Goal: Connect with others: Connect with other users

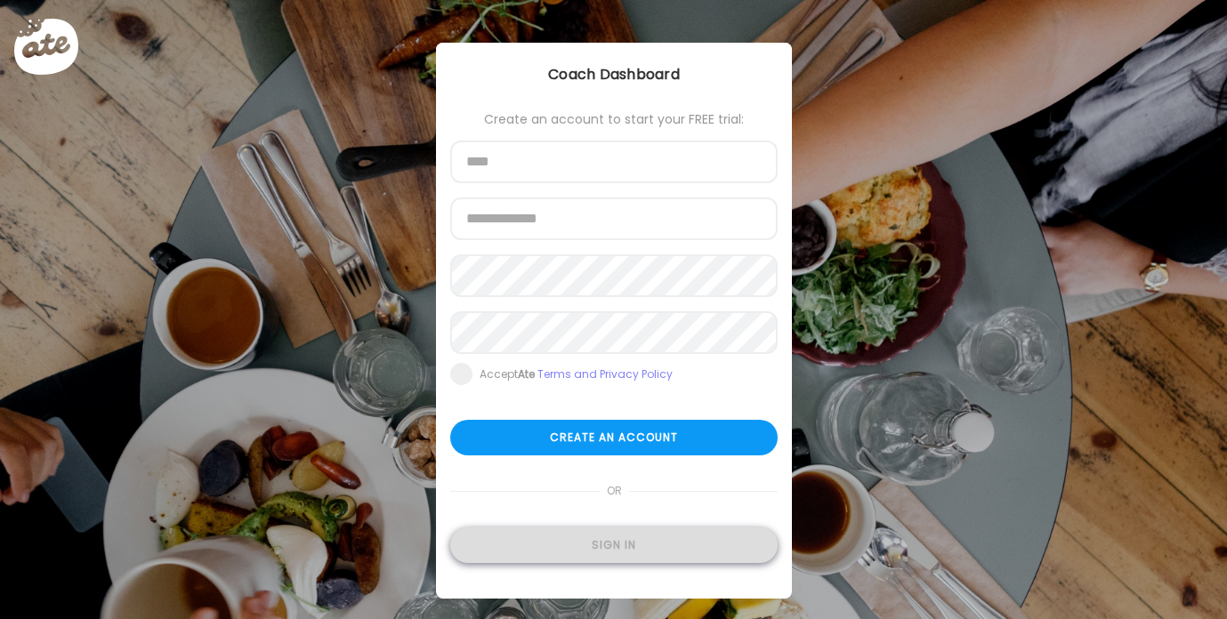
type input "**********"
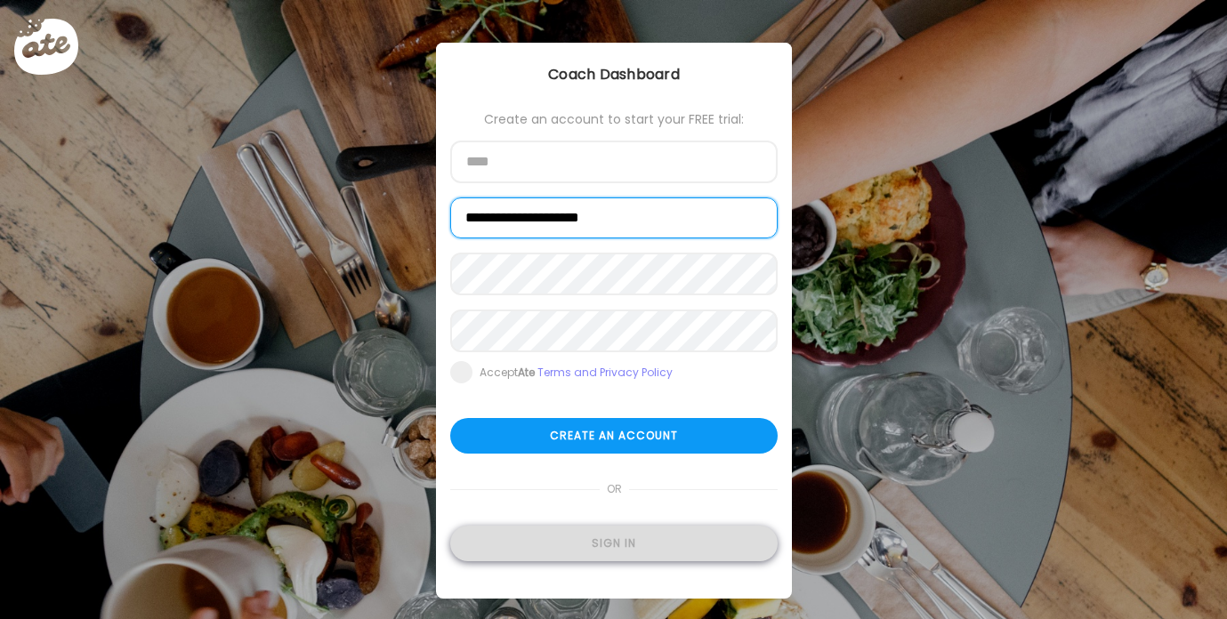
type input "**********"
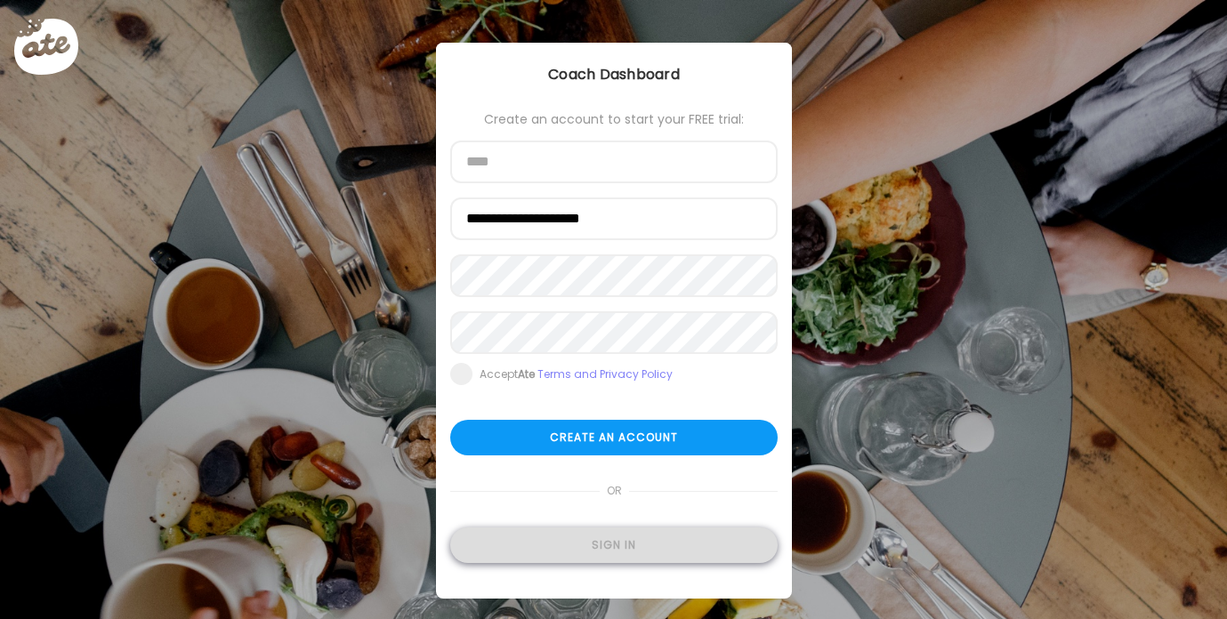
type input "**********"
click at [613, 546] on div "Sign in" at bounding box center [613, 545] width 327 height 36
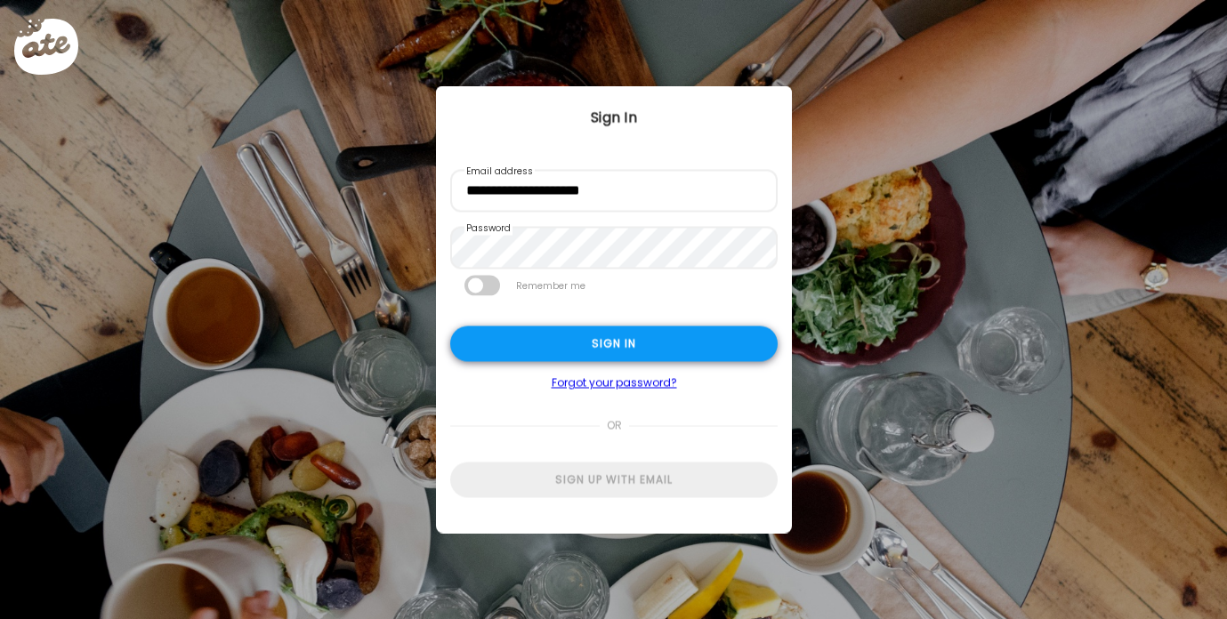
click at [584, 341] on div "Sign in" at bounding box center [613, 344] width 327 height 36
type textarea "**********"
type input "**********"
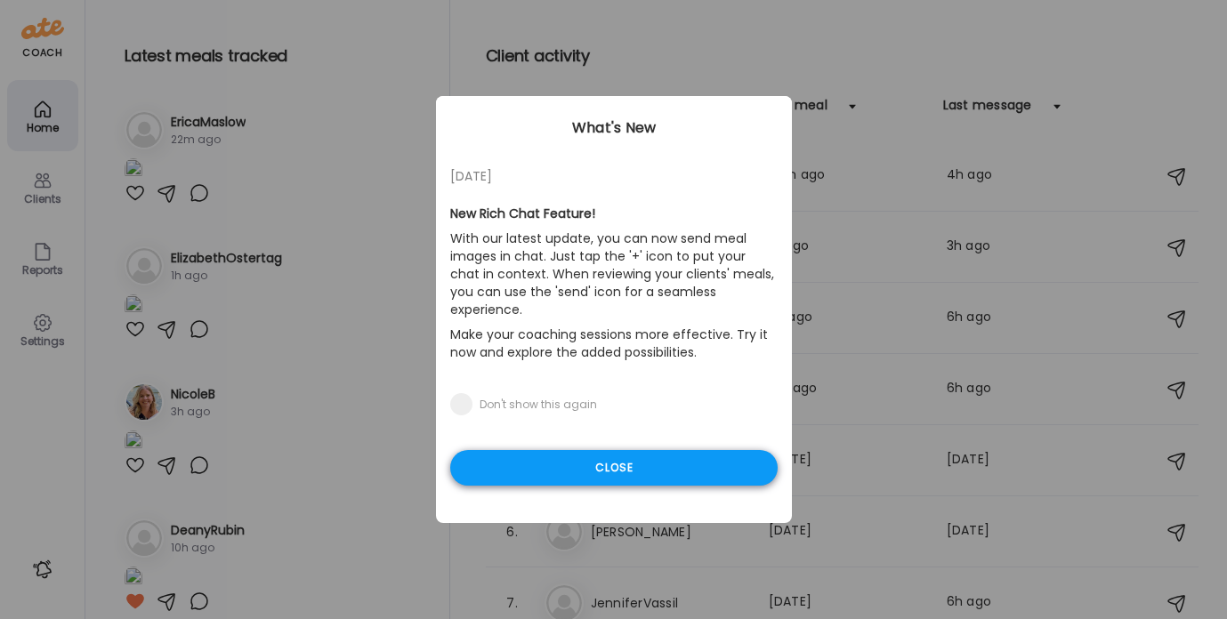
click at [558, 455] on div "Close" at bounding box center [613, 468] width 327 height 36
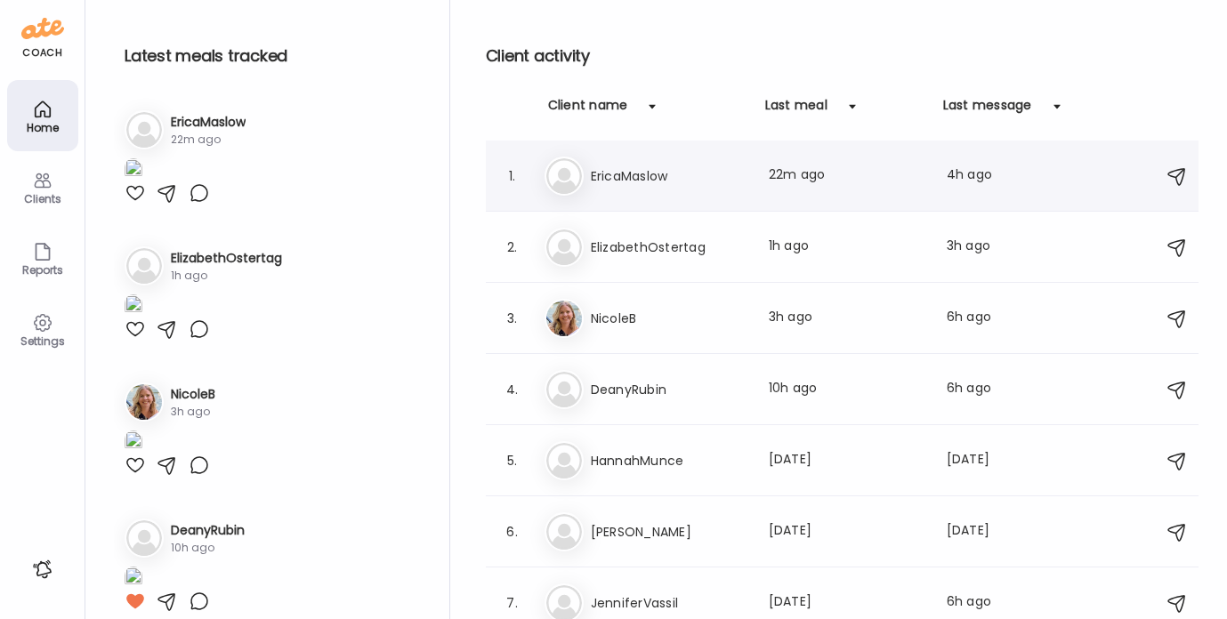
click at [627, 180] on h3 "EricaMaslow" at bounding box center [669, 175] width 157 height 21
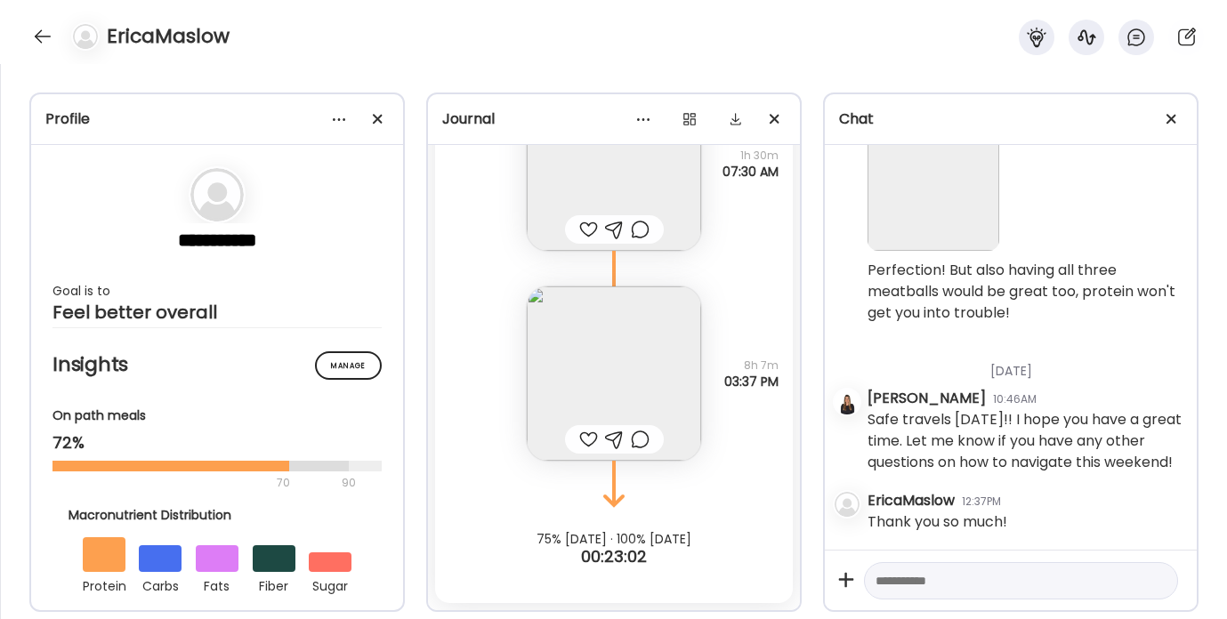
scroll to position [15471, 0]
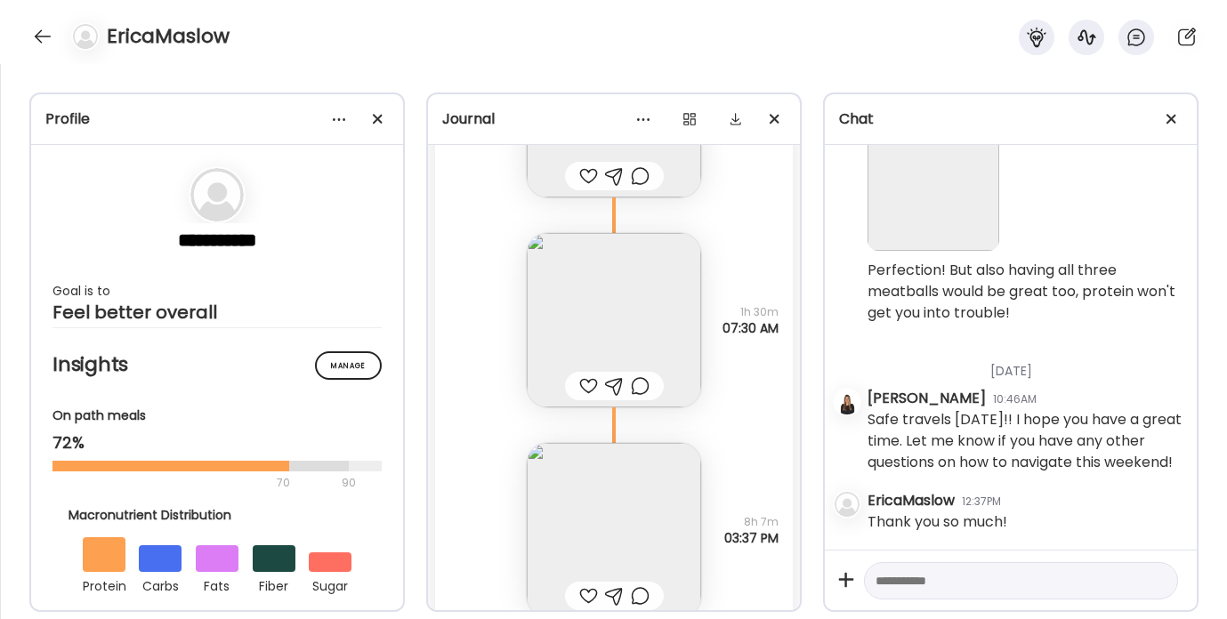
click at [587, 387] on div at bounding box center [588, 385] width 19 height 21
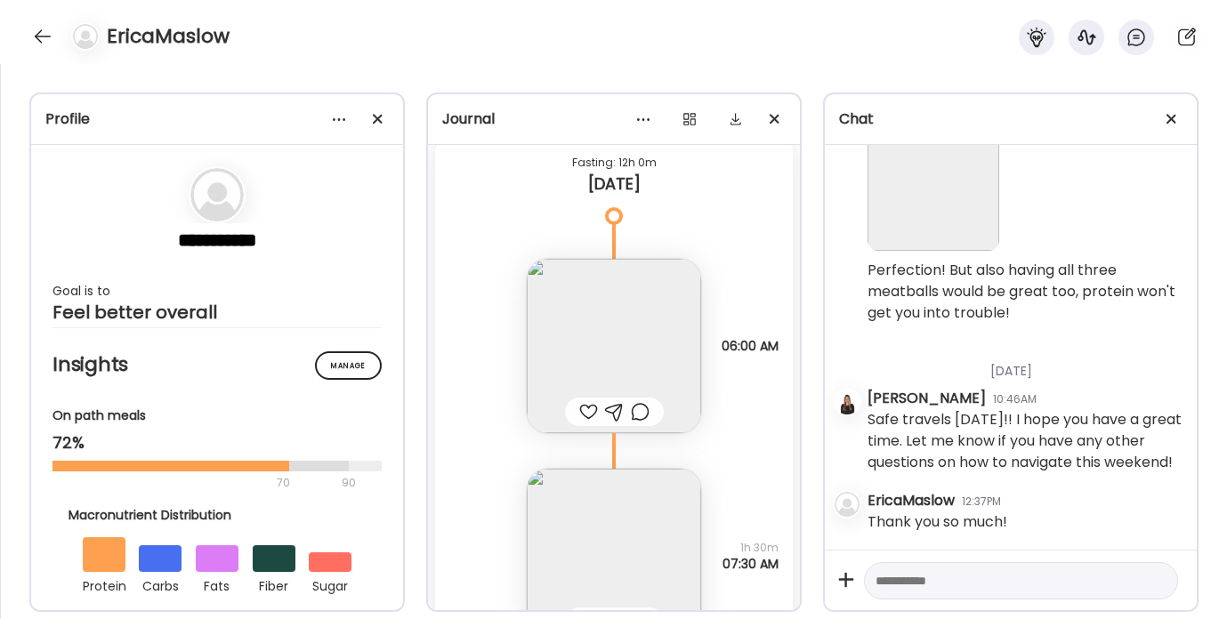
click at [591, 407] on div at bounding box center [588, 411] width 19 height 21
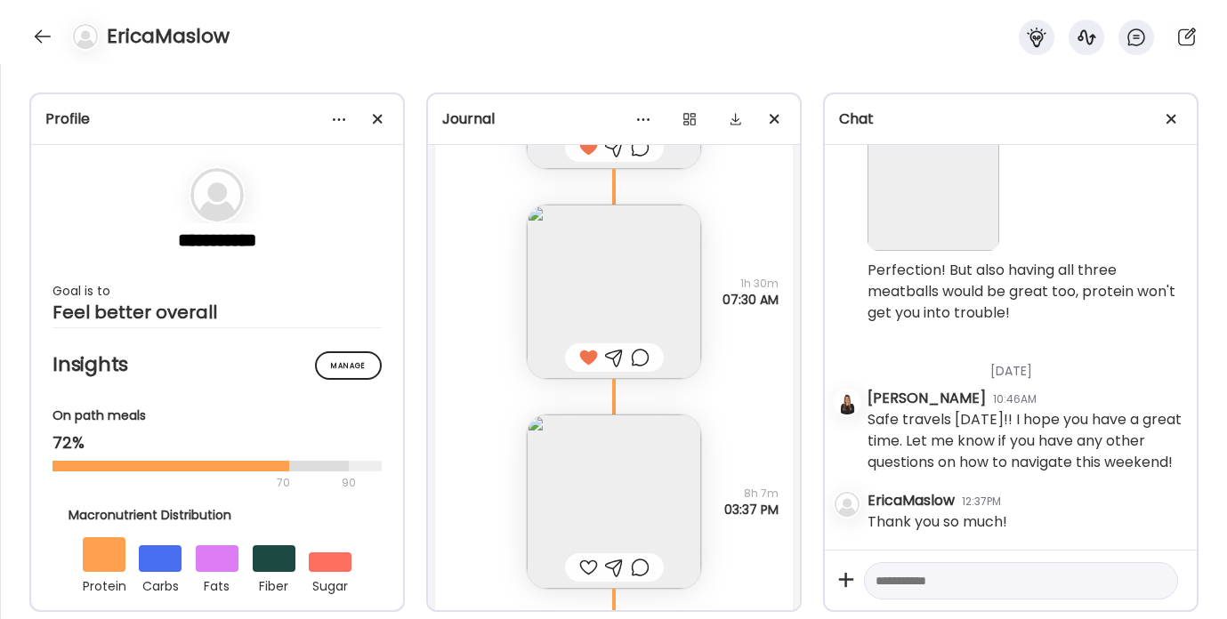
scroll to position [15507, 0]
click at [582, 558] on div at bounding box center [588, 560] width 19 height 21
click at [45, 30] on div at bounding box center [42, 36] width 28 height 28
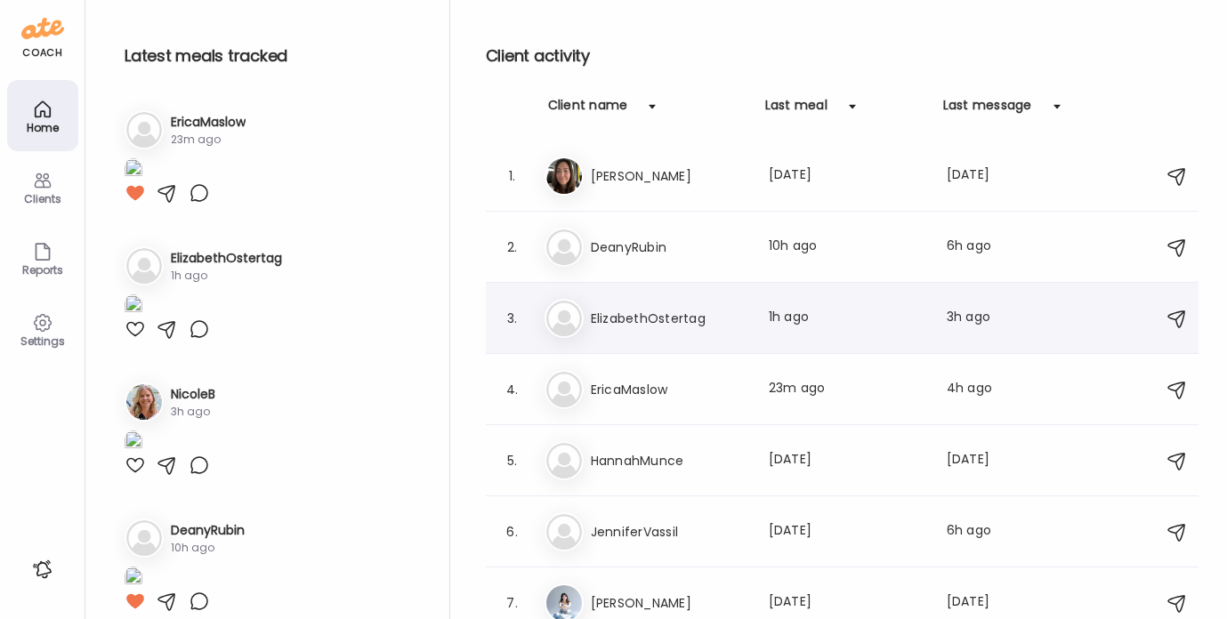
click at [637, 293] on div "3. El ElizabethOstertag Last meal: 1h ago Last message: 3h ago Perfect!" at bounding box center [842, 318] width 712 height 71
click at [619, 323] on h3 "ElizabethOstertag" at bounding box center [669, 318] width 157 height 21
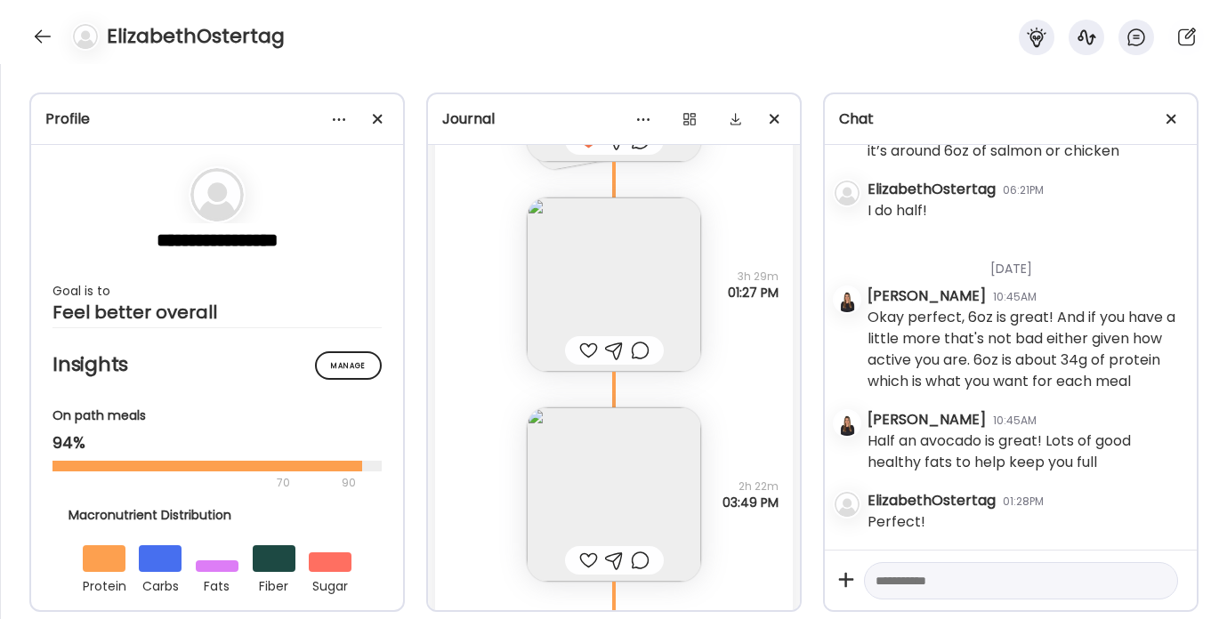
scroll to position [7083, 0]
click at [595, 301] on img at bounding box center [614, 283] width 174 height 174
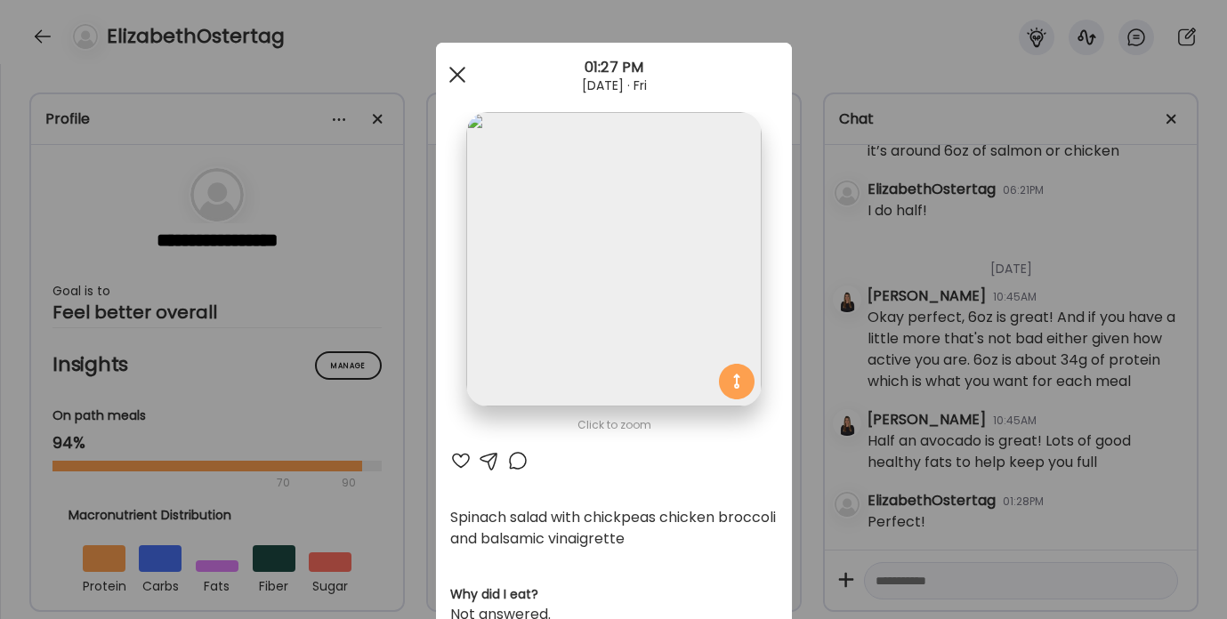
click at [452, 64] on div at bounding box center [457, 75] width 36 height 36
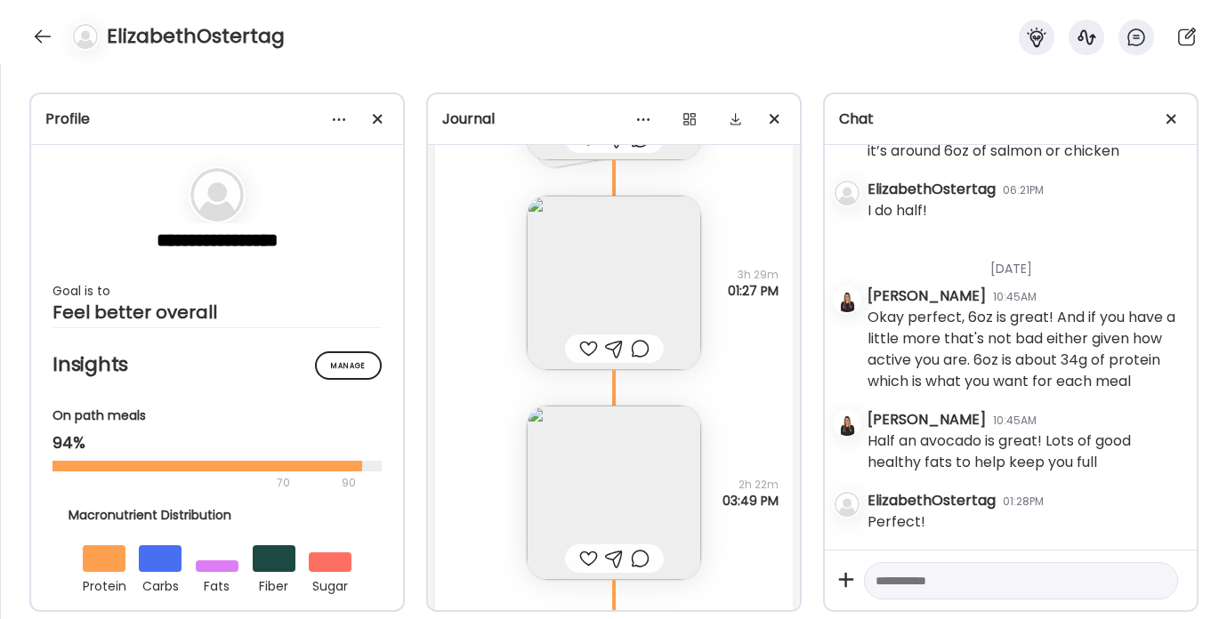
click at [587, 346] on div at bounding box center [588, 348] width 19 height 21
click at [616, 346] on div at bounding box center [614, 348] width 19 height 21
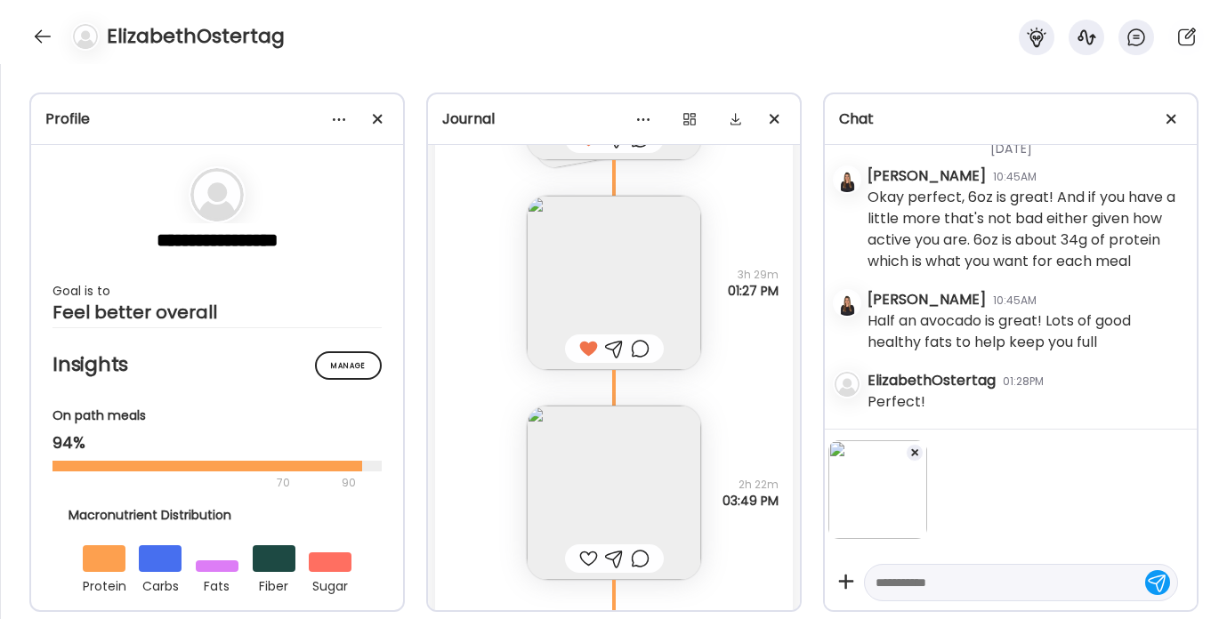
click at [912, 580] on textarea at bounding box center [1004, 582] width 259 height 21
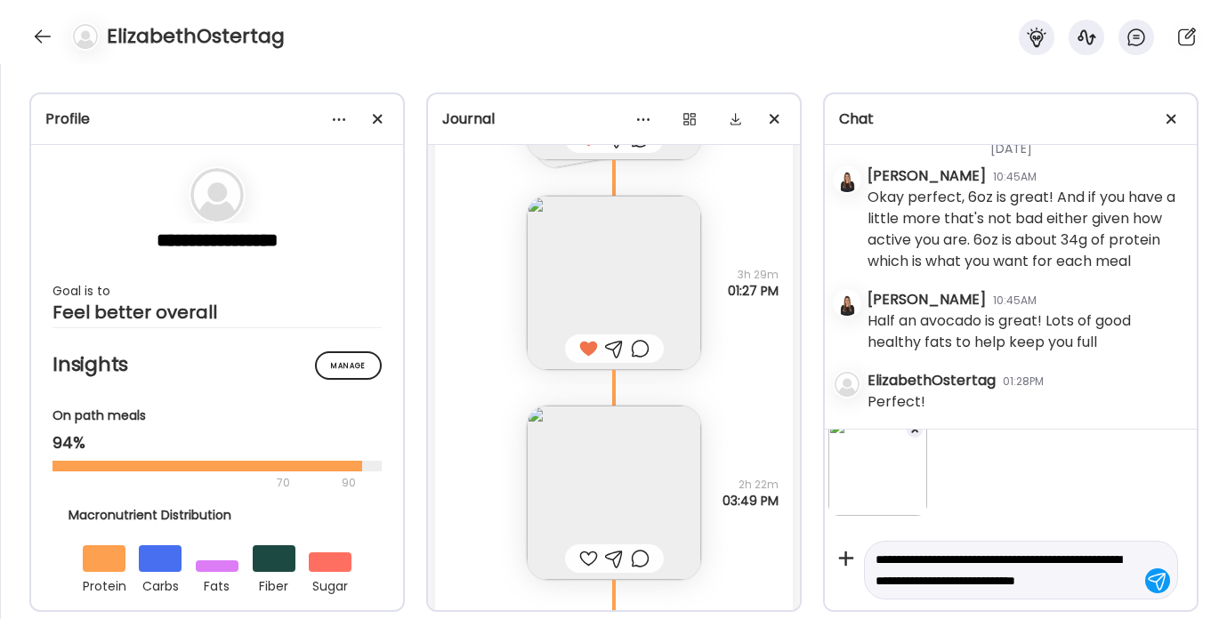
scroll to position [44, 0]
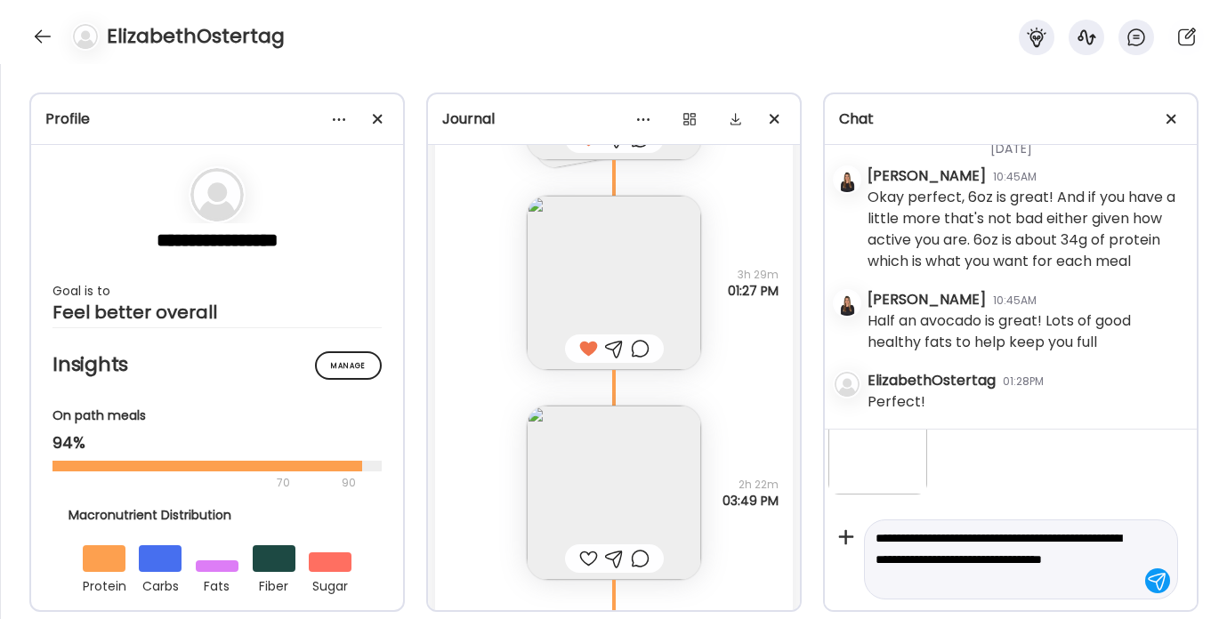
type textarea "**********"
drag, startPoint x: 978, startPoint y: 585, endPoint x: 817, endPoint y: 494, distance: 184.5
click at [817, 494] on div "**********" at bounding box center [613, 341] width 1227 height 555
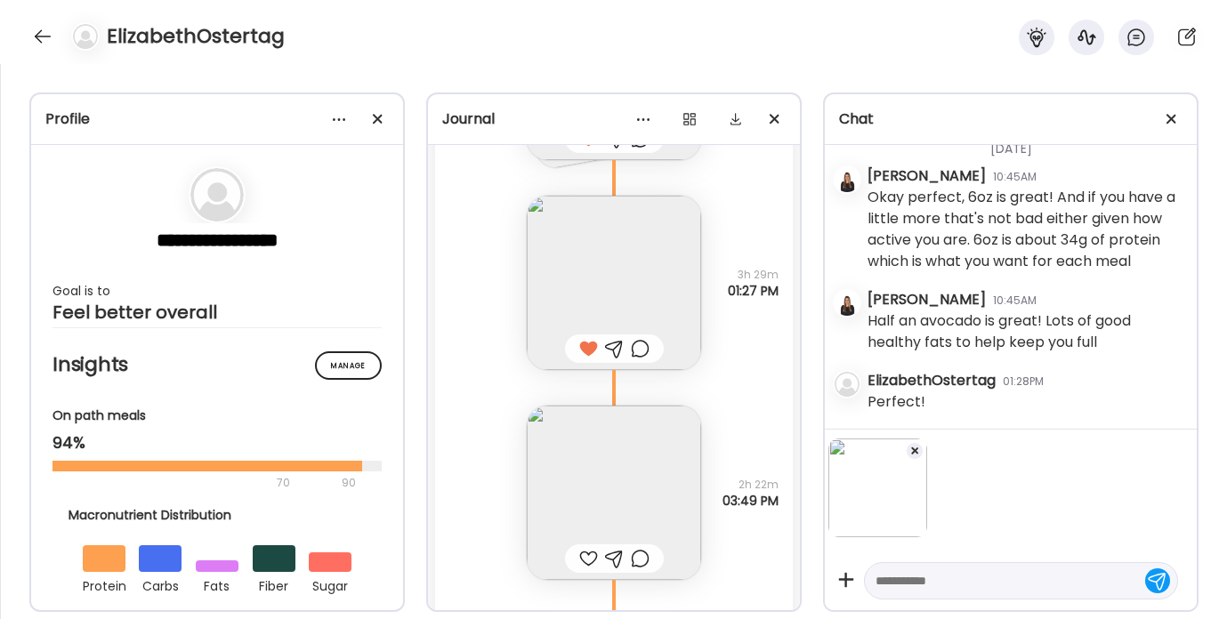
click at [590, 556] on div at bounding box center [588, 558] width 19 height 21
click at [896, 585] on textarea at bounding box center [1004, 580] width 259 height 21
click at [652, 284] on img at bounding box center [614, 283] width 174 height 174
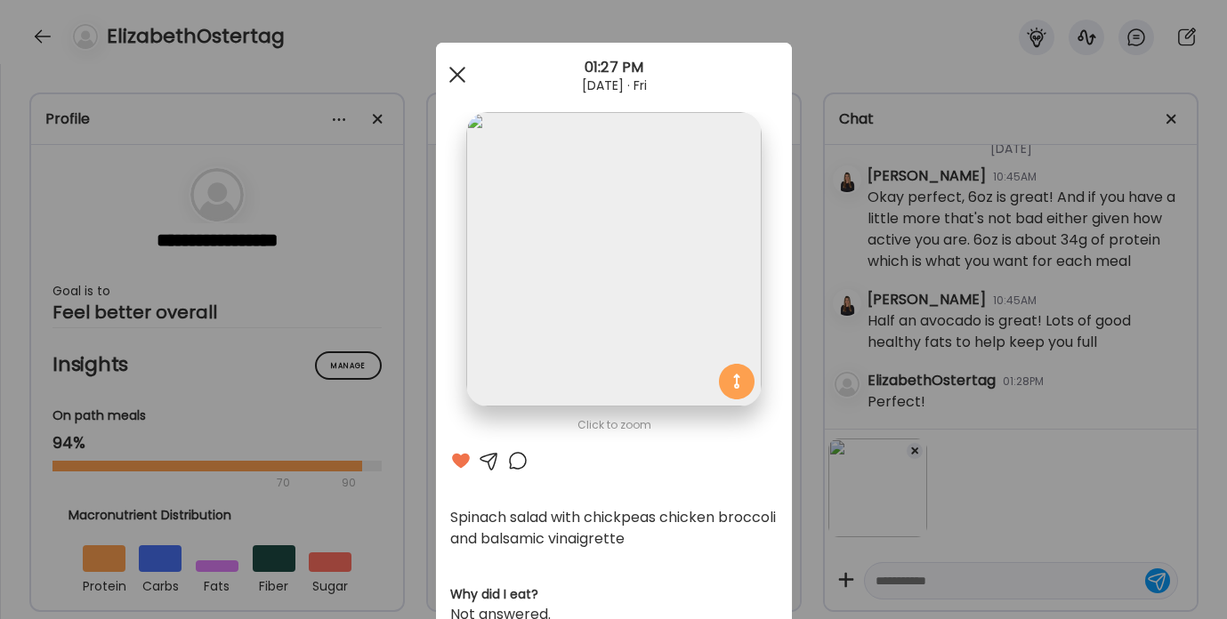
click at [464, 70] on div at bounding box center [457, 75] width 36 height 36
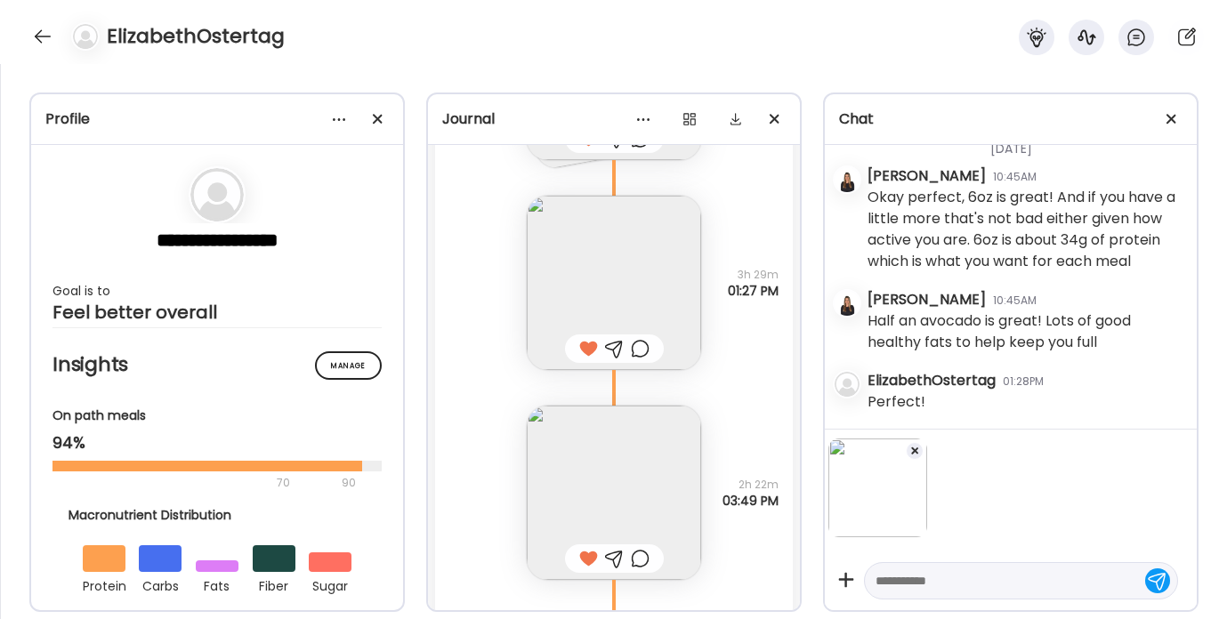
click at [914, 447] on div at bounding box center [915, 451] width 18 height 18
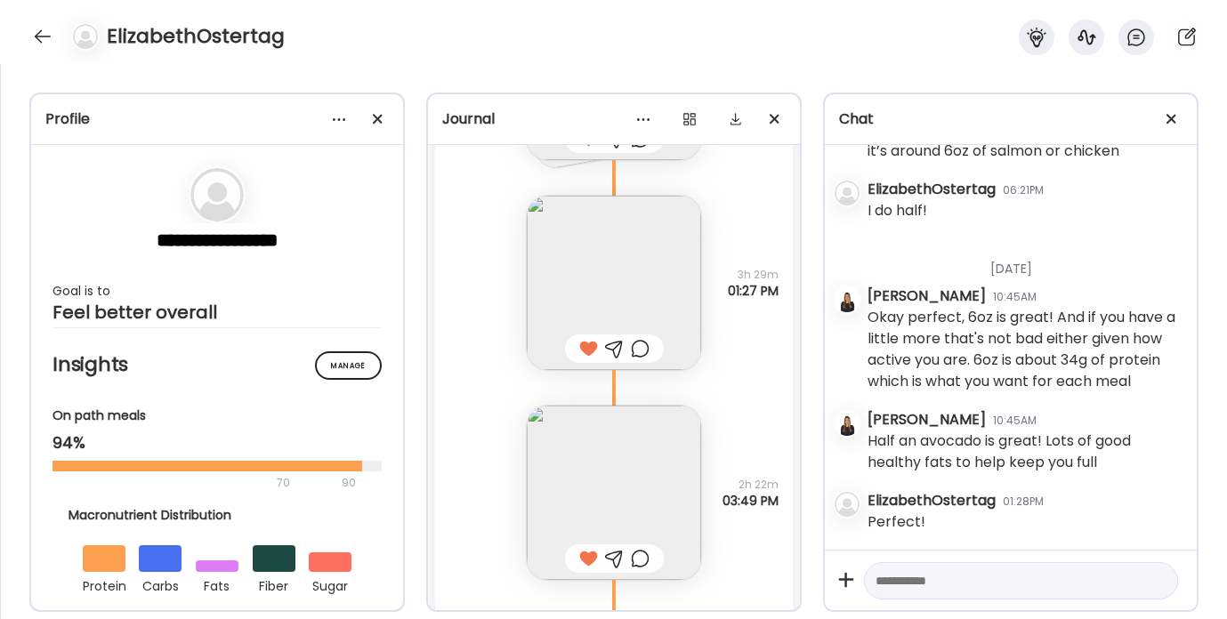
click at [616, 343] on div at bounding box center [614, 348] width 19 height 21
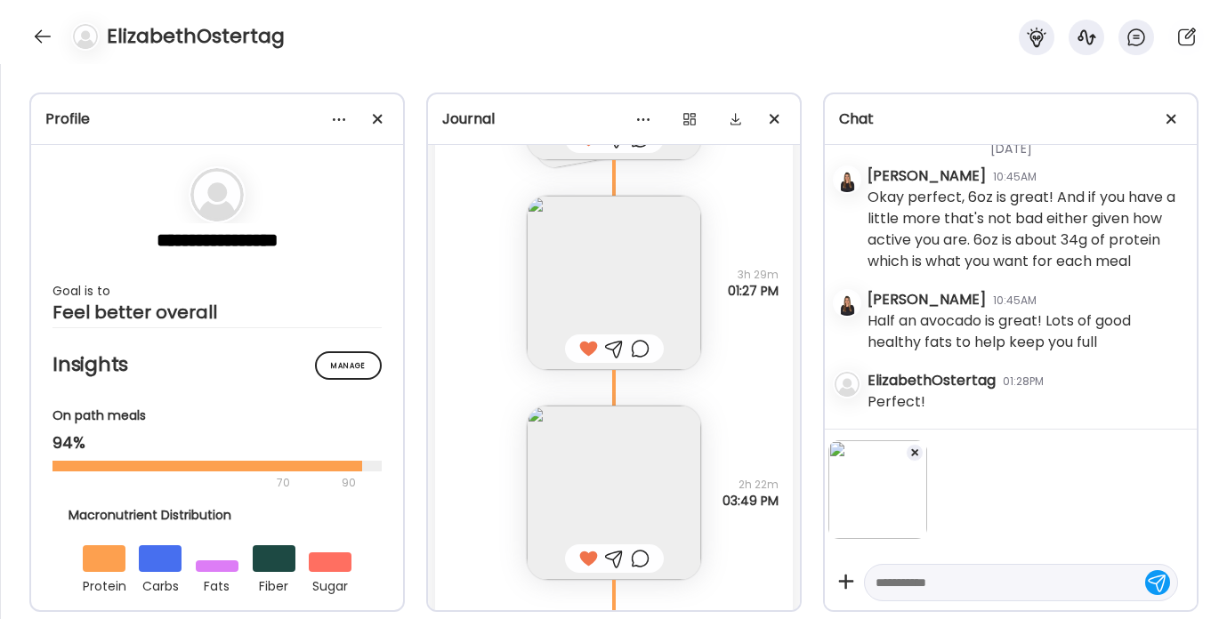
click at [915, 589] on textarea at bounding box center [1004, 582] width 259 height 21
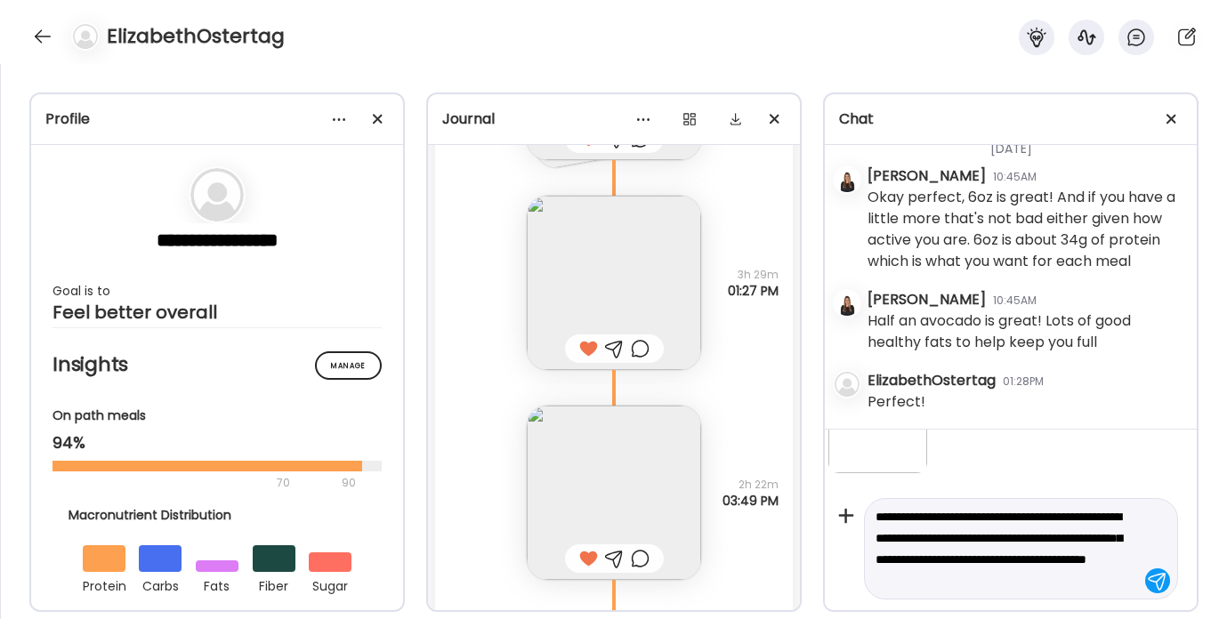
scroll to position [87, 0]
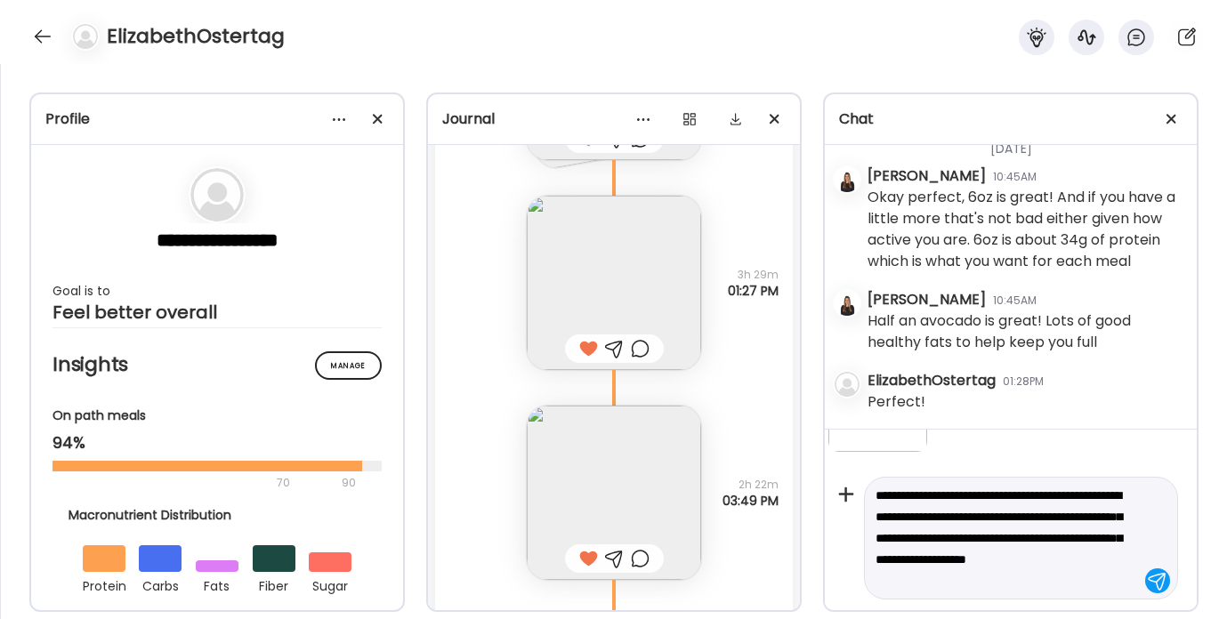
type textarea "**********"
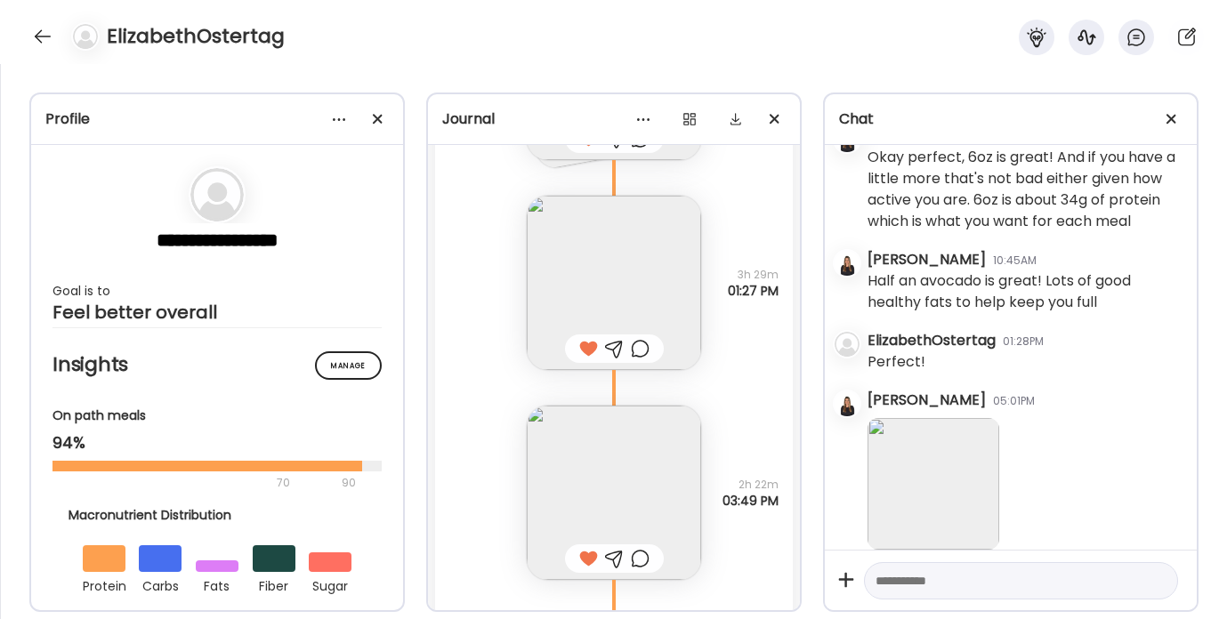
scroll to position [5573, 0]
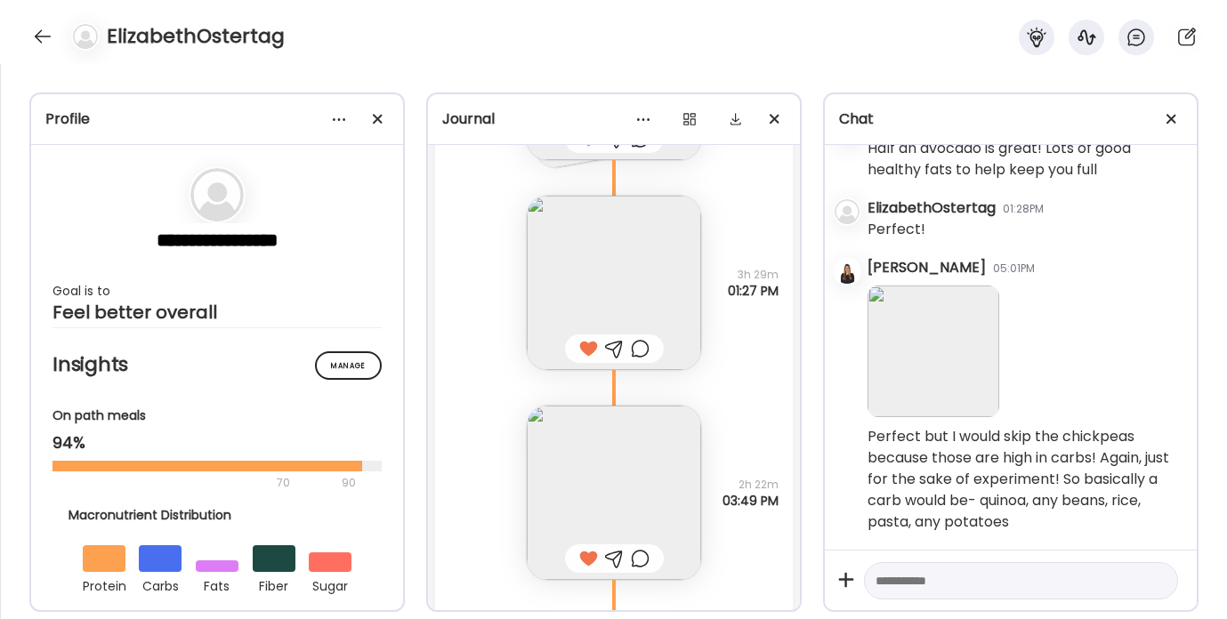
click at [896, 581] on textarea at bounding box center [1004, 580] width 259 height 21
click at [896, 580] on textarea at bounding box center [1004, 580] width 259 height 21
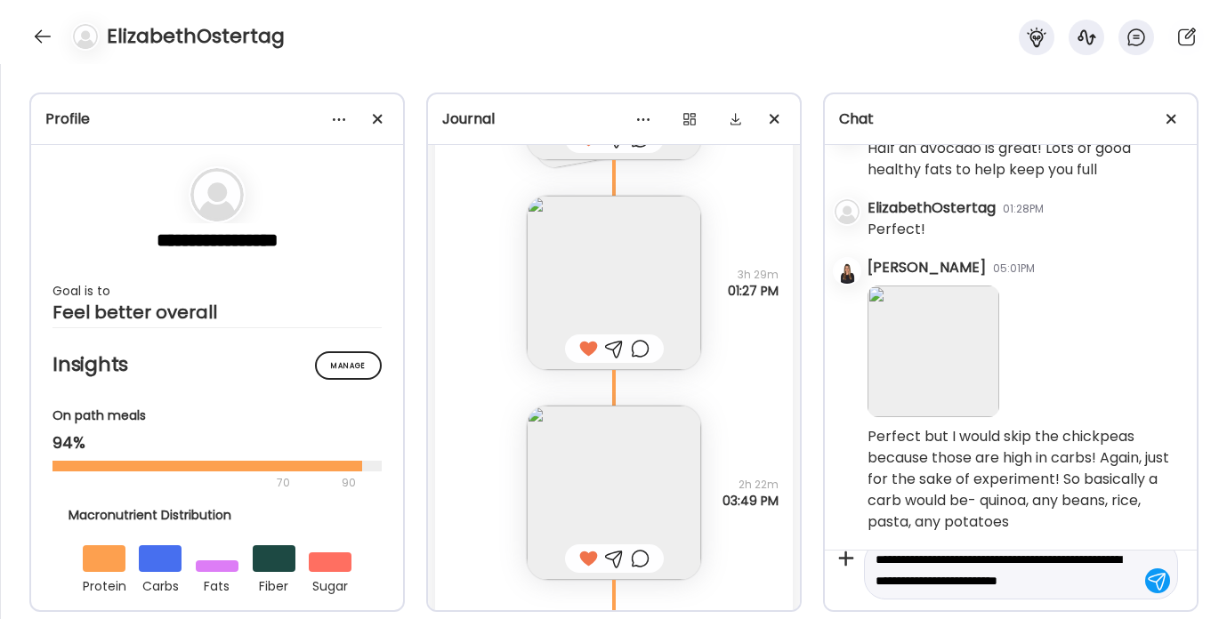
scroll to position [42, 0]
type textarea "**********"
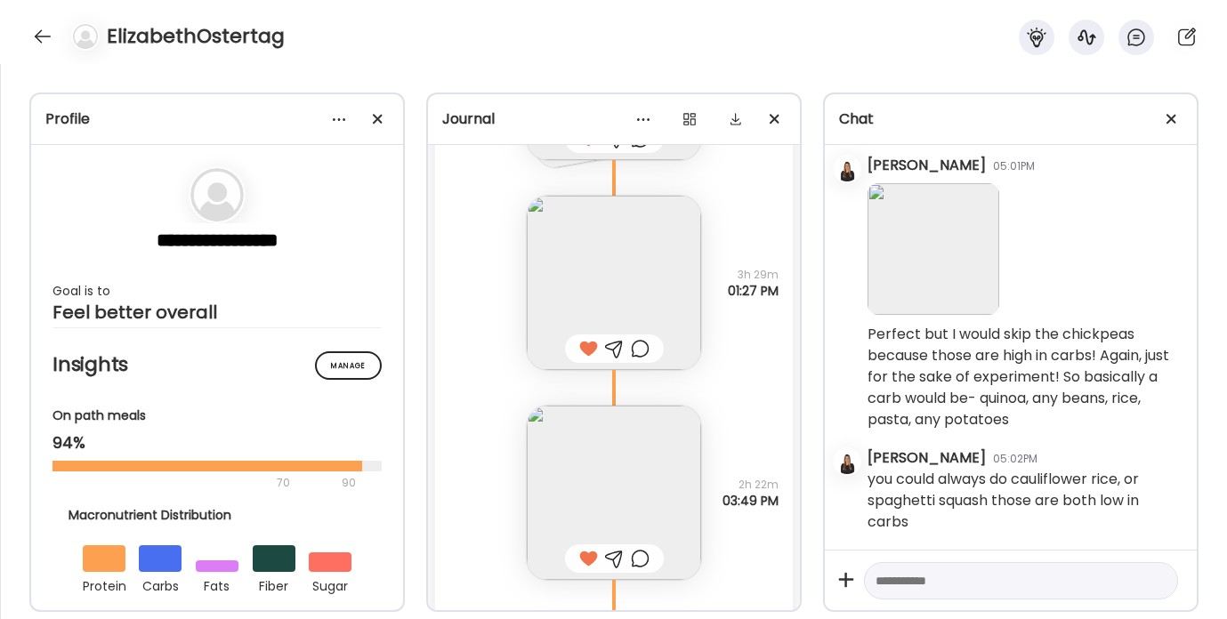
scroll to position [5676, 0]
click at [890, 582] on textarea at bounding box center [1004, 580] width 259 height 21
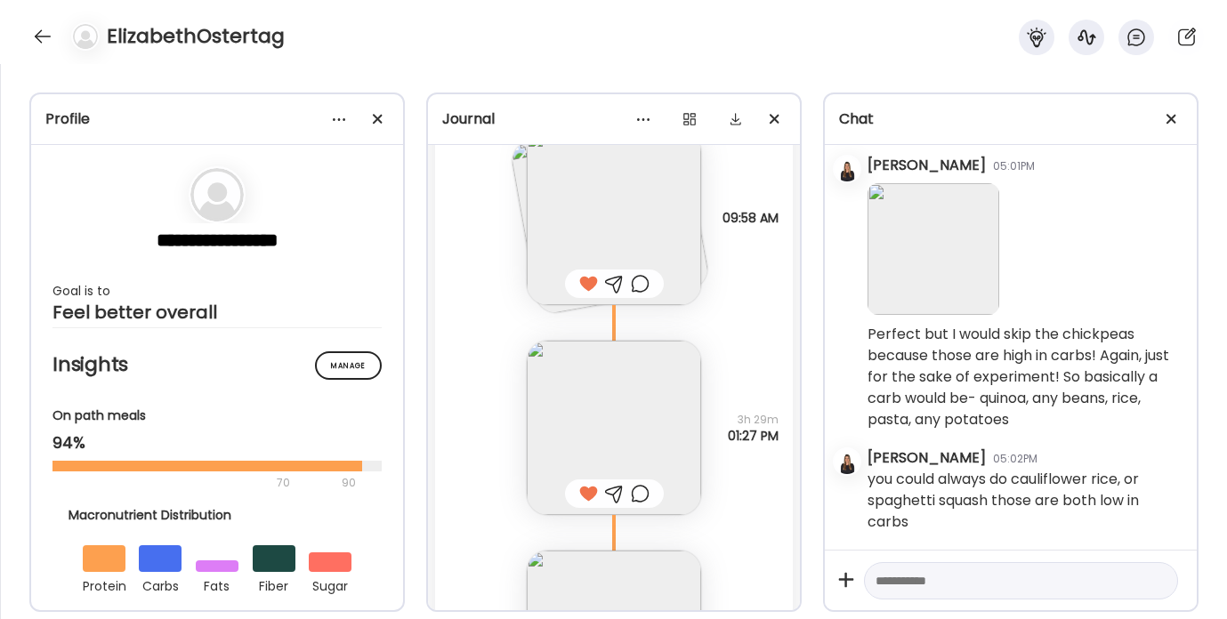
scroll to position [7202, 0]
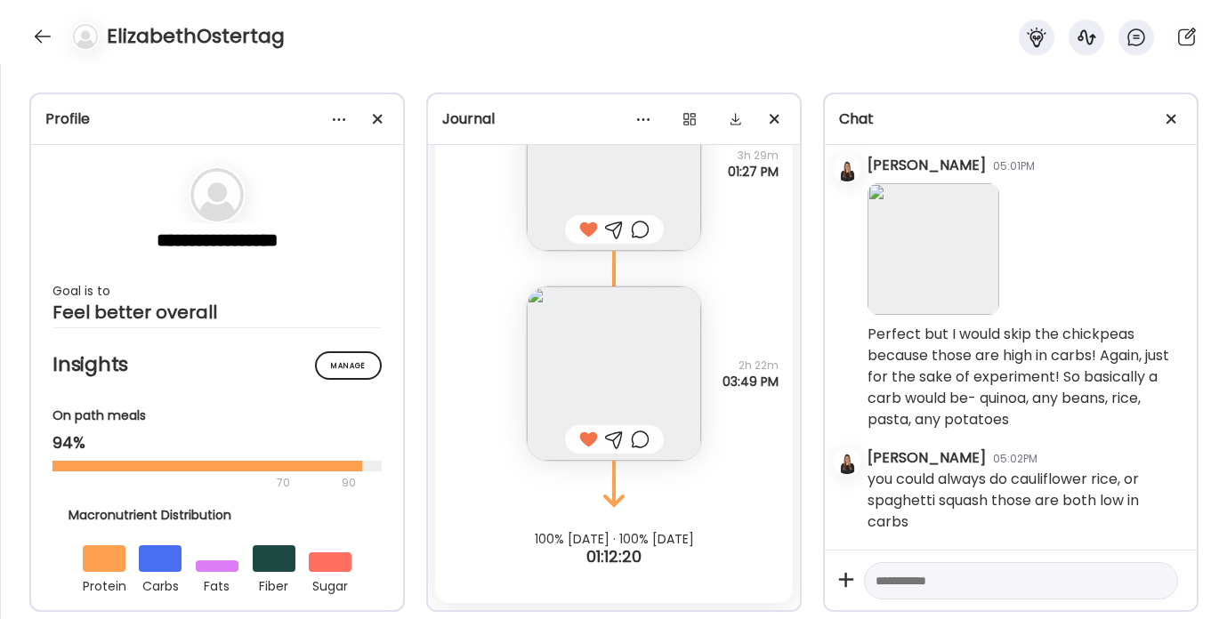
click at [898, 585] on textarea at bounding box center [1004, 580] width 259 height 21
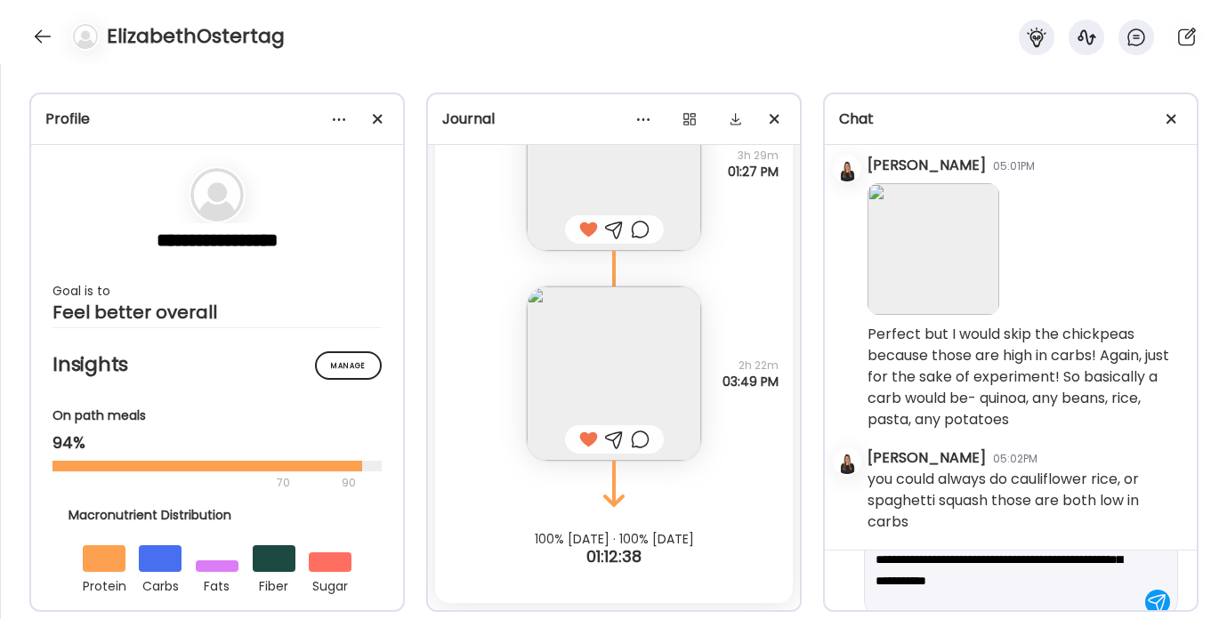
scroll to position [63, 0]
type textarea "**********"
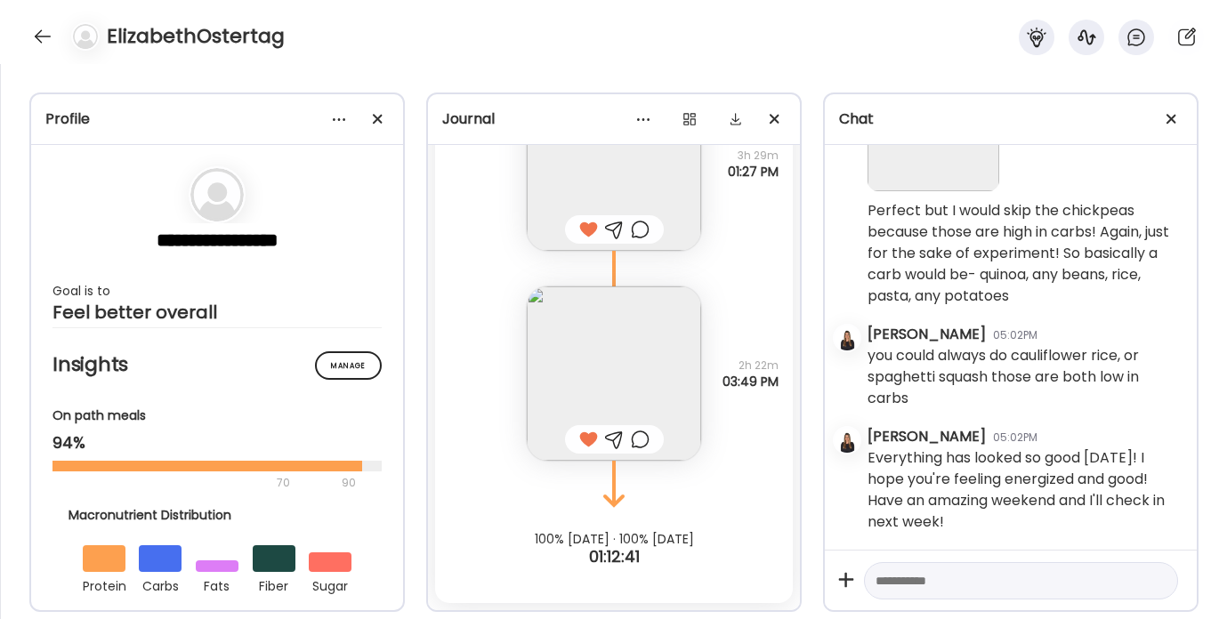
scroll to position [5800, 0]
click at [42, 37] on div at bounding box center [42, 36] width 28 height 28
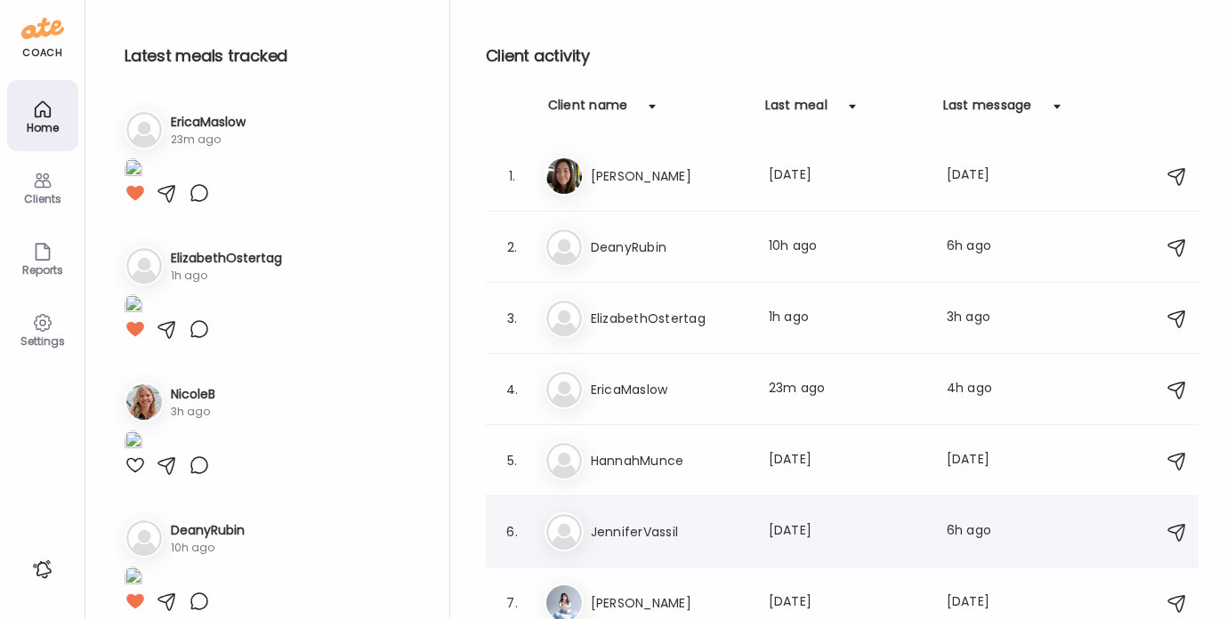
click at [682, 542] on div "Je [PERSON_NAME] Last meal: [DATE] Last message: 6h ago You: Hey! I hope you ha…" at bounding box center [844, 531] width 600 height 39
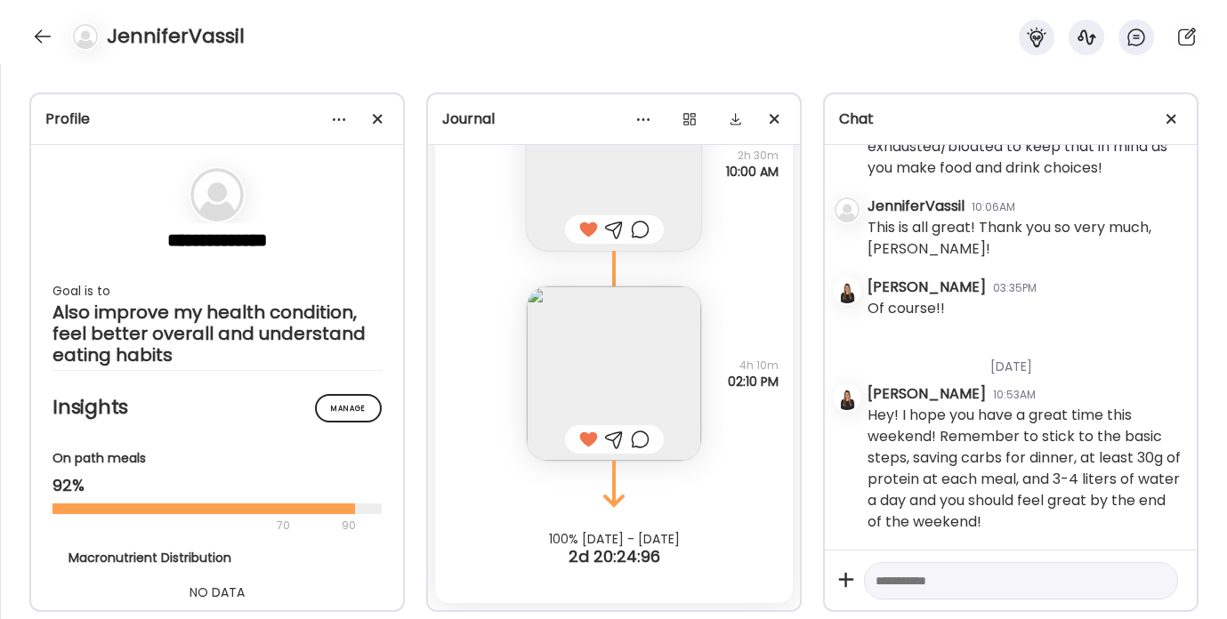
scroll to position [2295, 0]
click at [44, 29] on div at bounding box center [42, 36] width 28 height 28
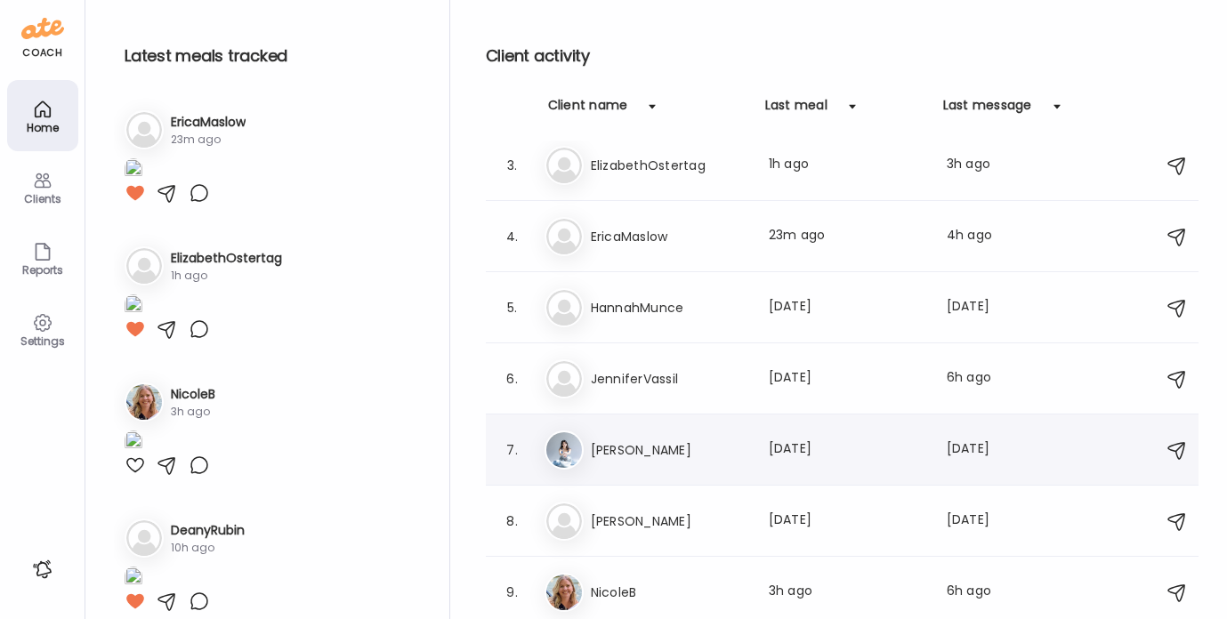
scroll to position [224, 0]
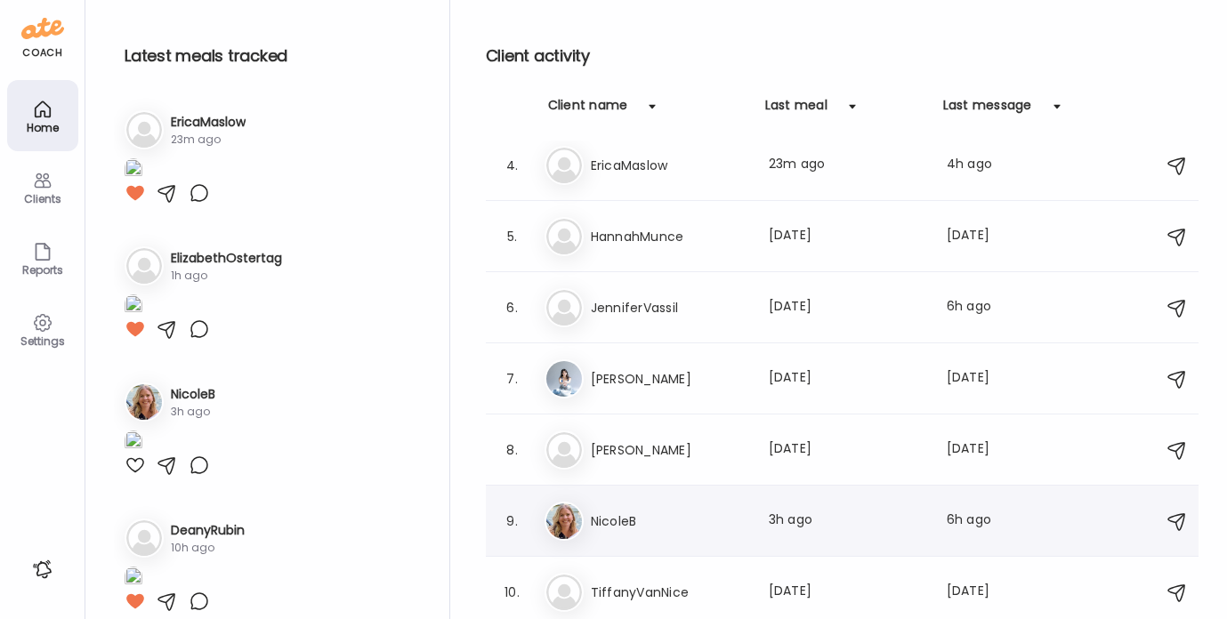
click at [689, 523] on h3 "NicoleB" at bounding box center [669, 521] width 157 height 21
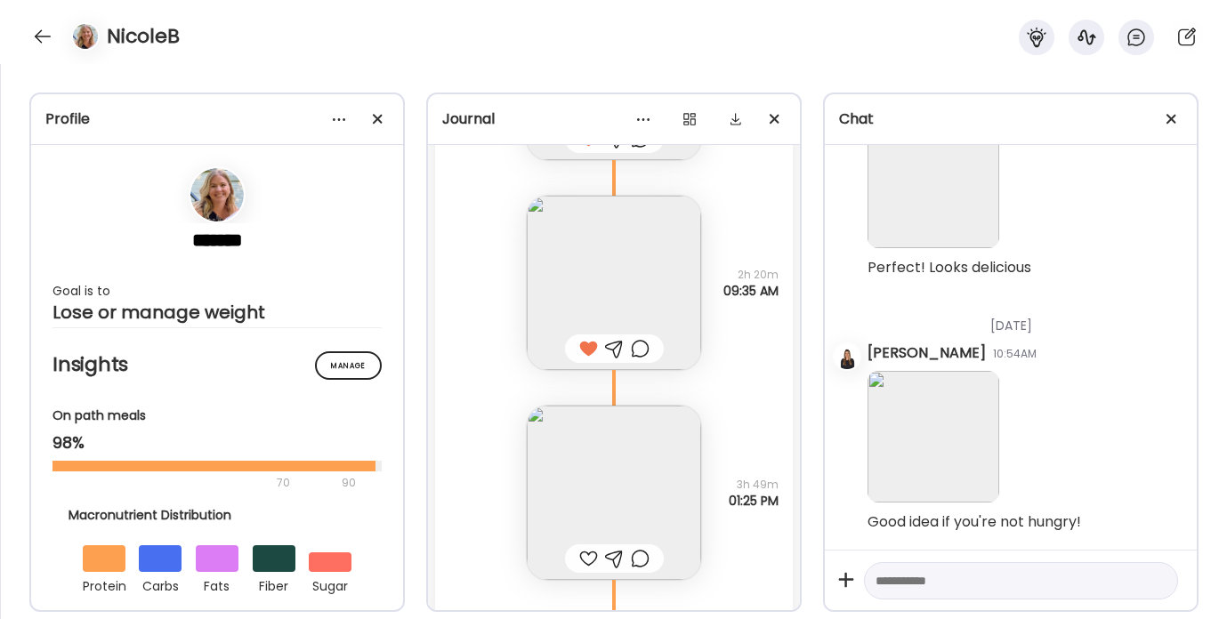
scroll to position [23430, 0]
click at [609, 482] on img at bounding box center [614, 494] width 174 height 174
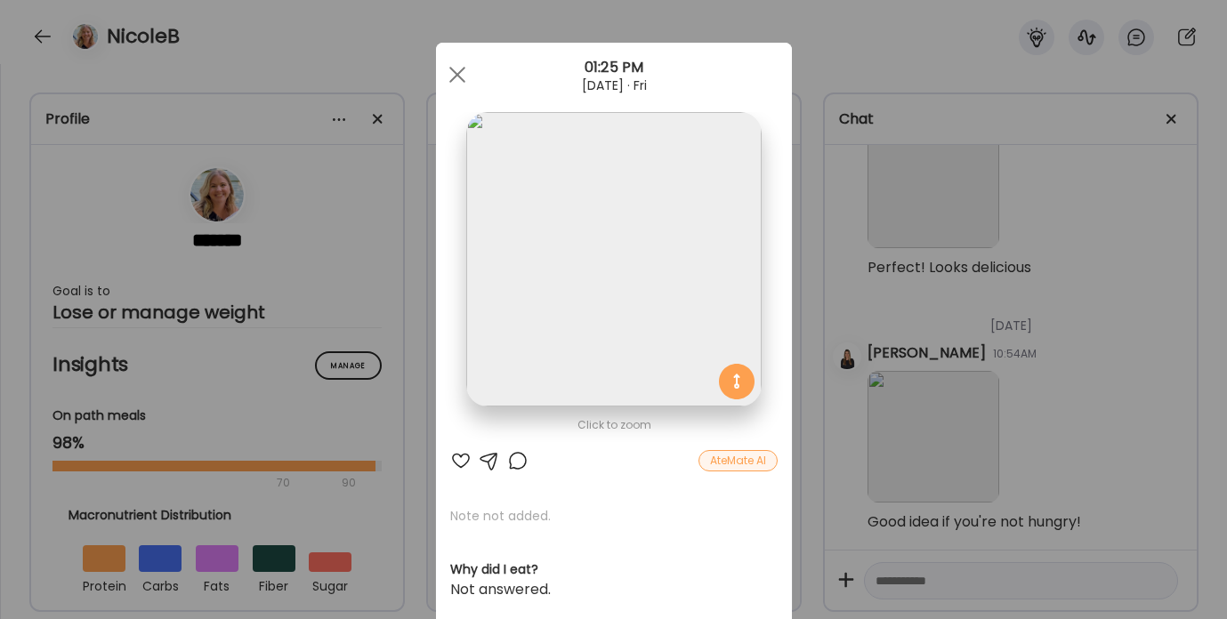
click at [457, 462] on div at bounding box center [460, 460] width 21 height 21
click at [455, 73] on span at bounding box center [456, 75] width 16 height 16
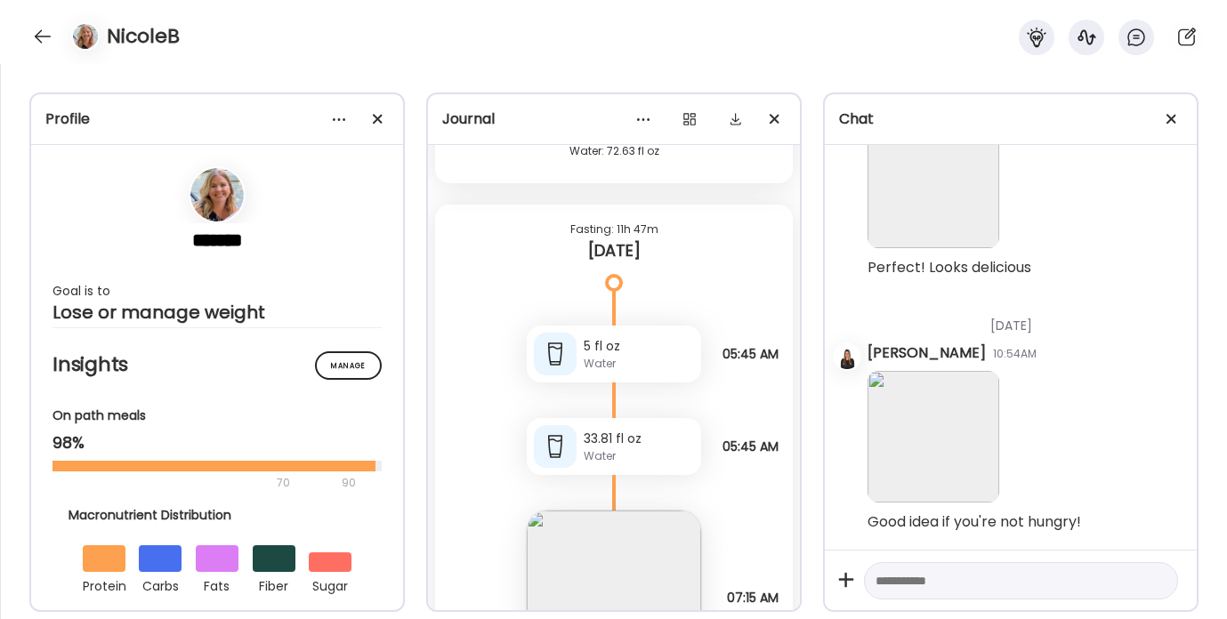
scroll to position [23551, 0]
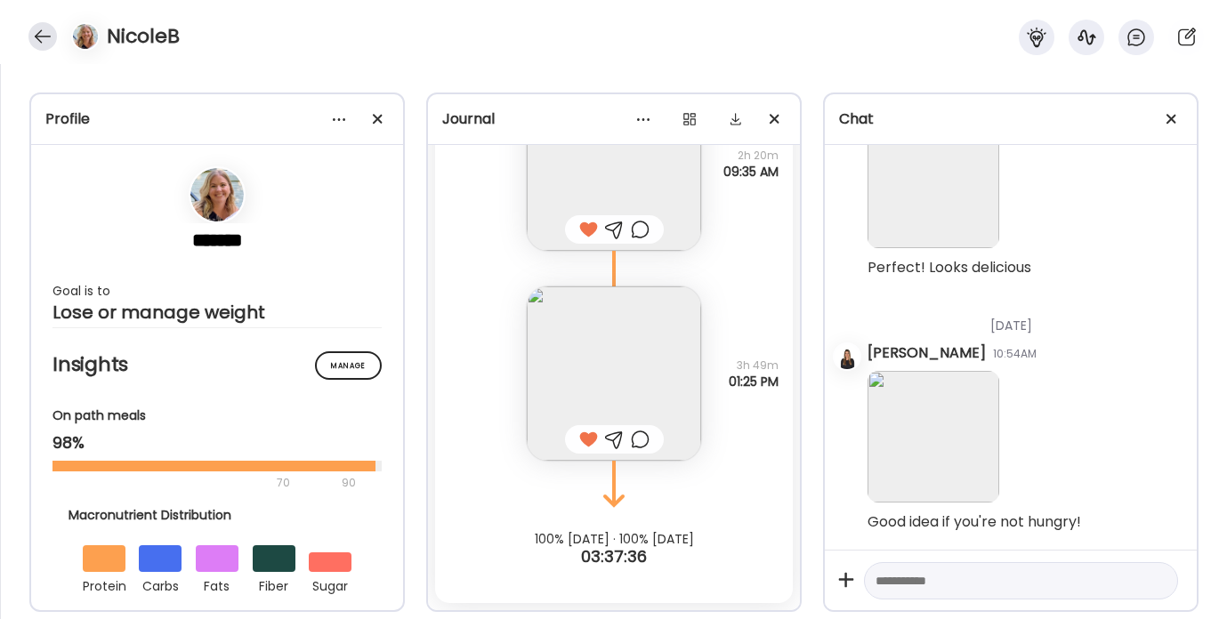
click at [38, 29] on div at bounding box center [42, 36] width 28 height 28
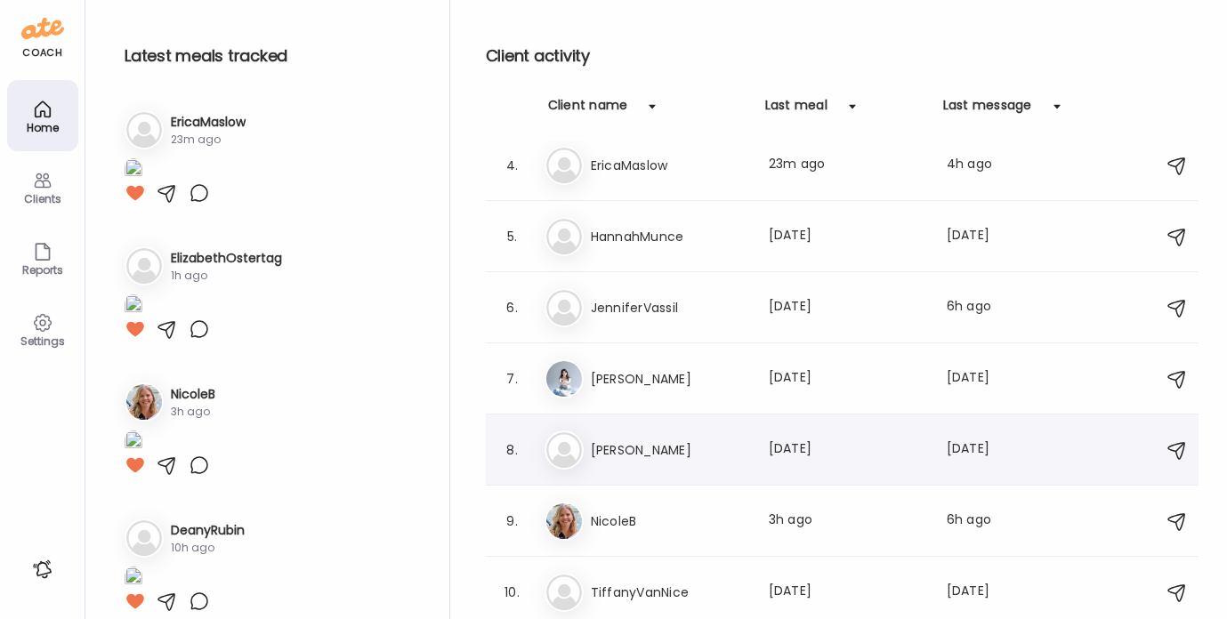
click at [633, 446] on h3 "[PERSON_NAME]" at bounding box center [669, 449] width 157 height 21
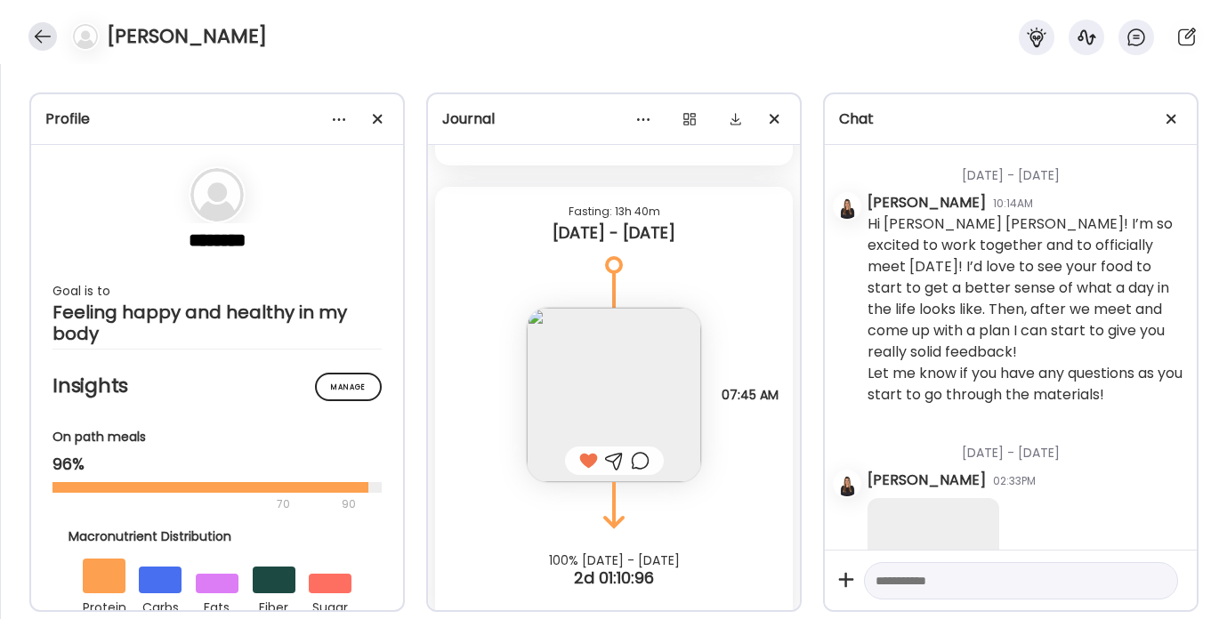
scroll to position [37767, 0]
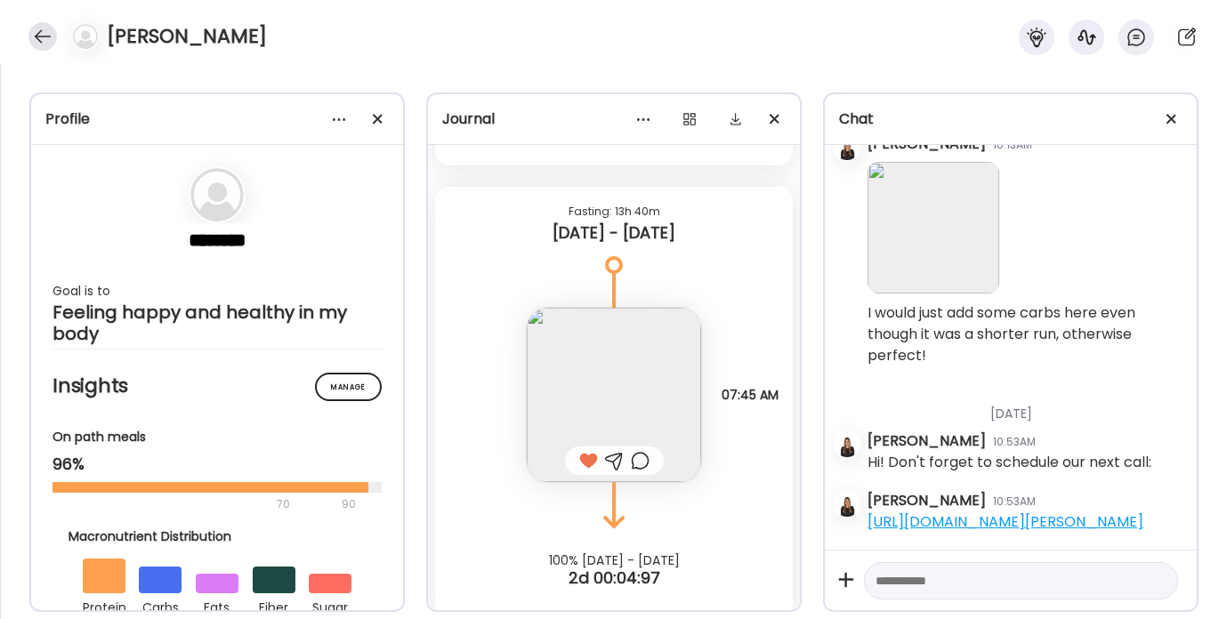
click at [40, 33] on div at bounding box center [42, 36] width 28 height 28
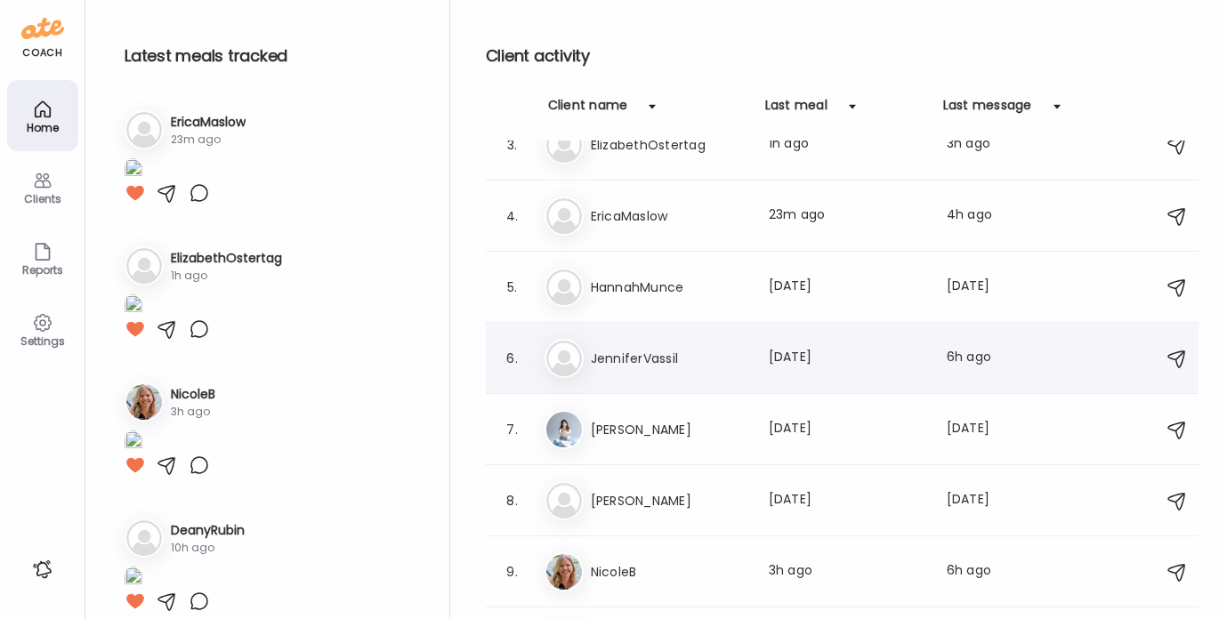
scroll to position [157, 0]
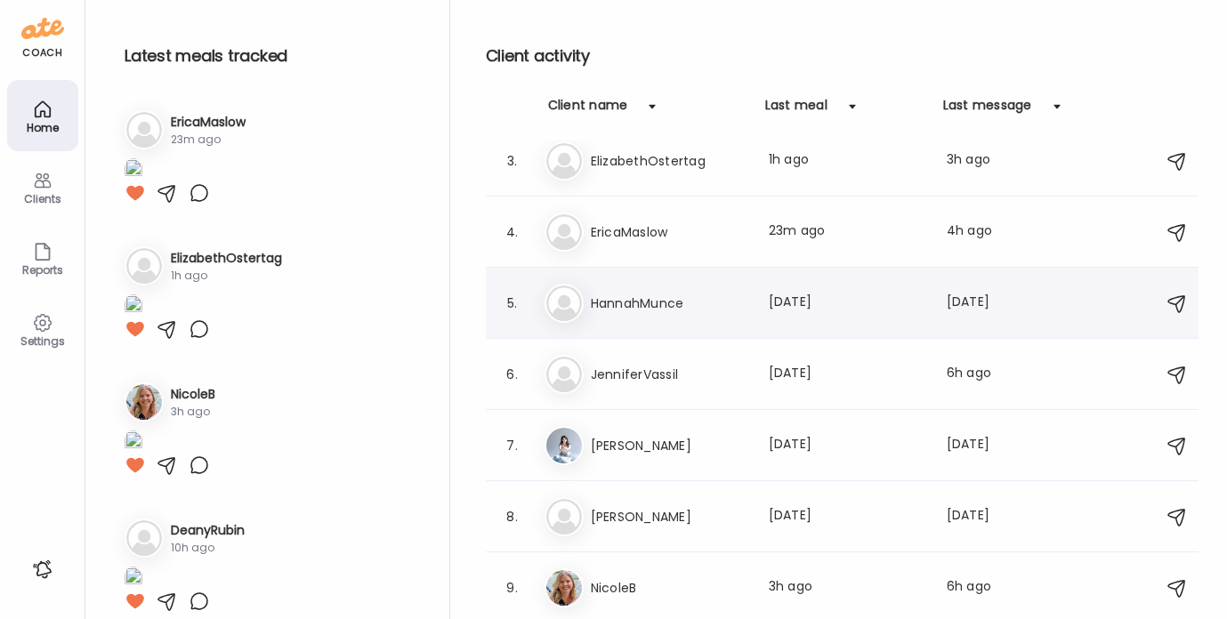
click at [624, 310] on h3 "HannahMunce" at bounding box center [669, 303] width 157 height 21
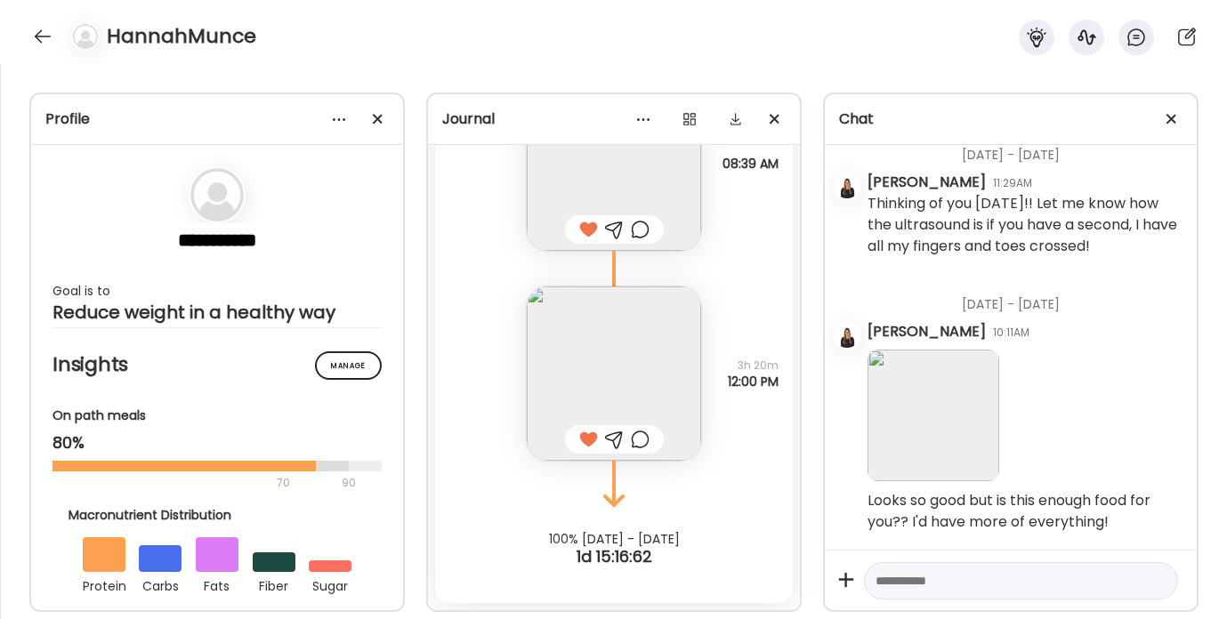
scroll to position [10230, 0]
click at [28, 40] on div at bounding box center [42, 36] width 28 height 28
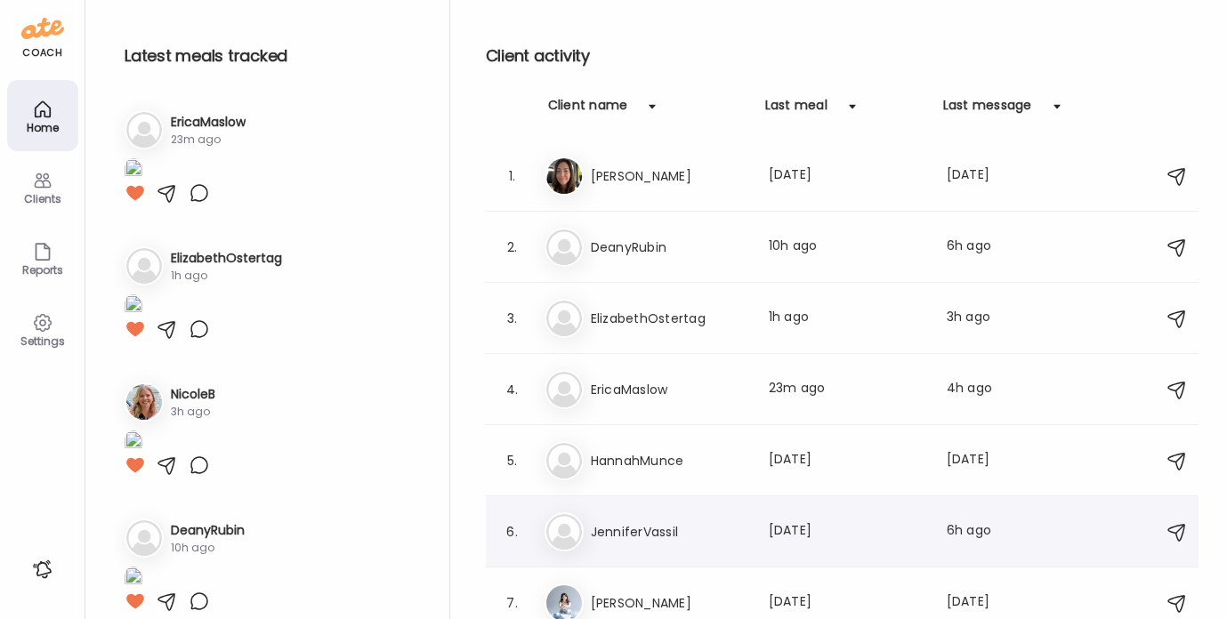
scroll to position [224, 0]
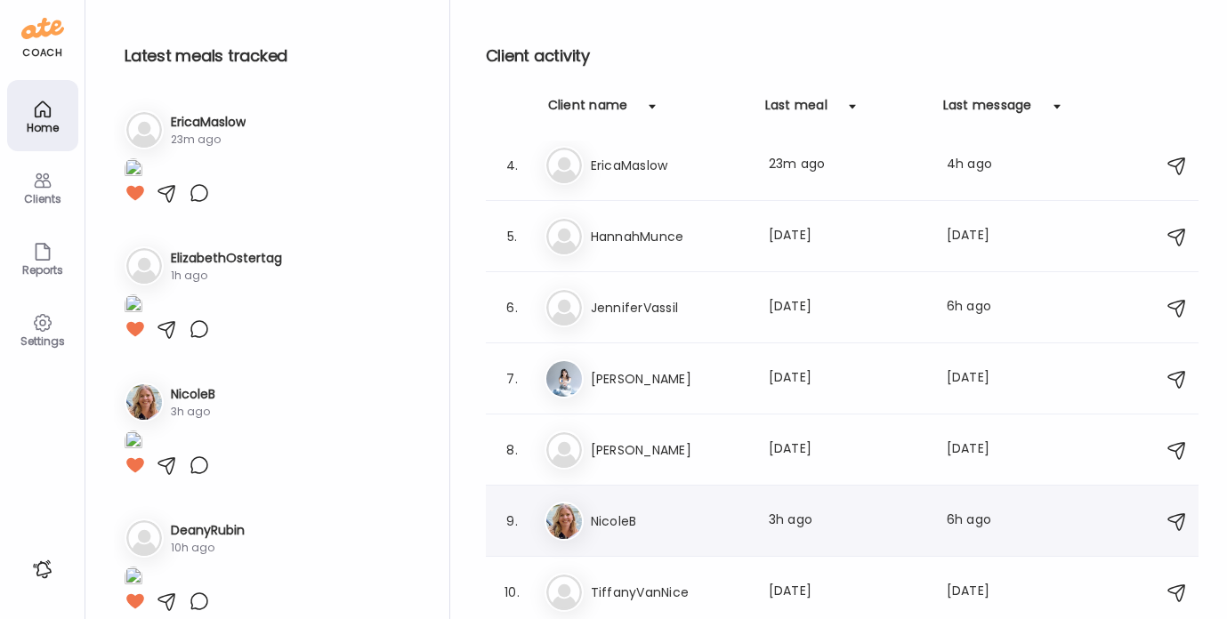
click at [638, 512] on h3 "NicoleB" at bounding box center [669, 521] width 157 height 21
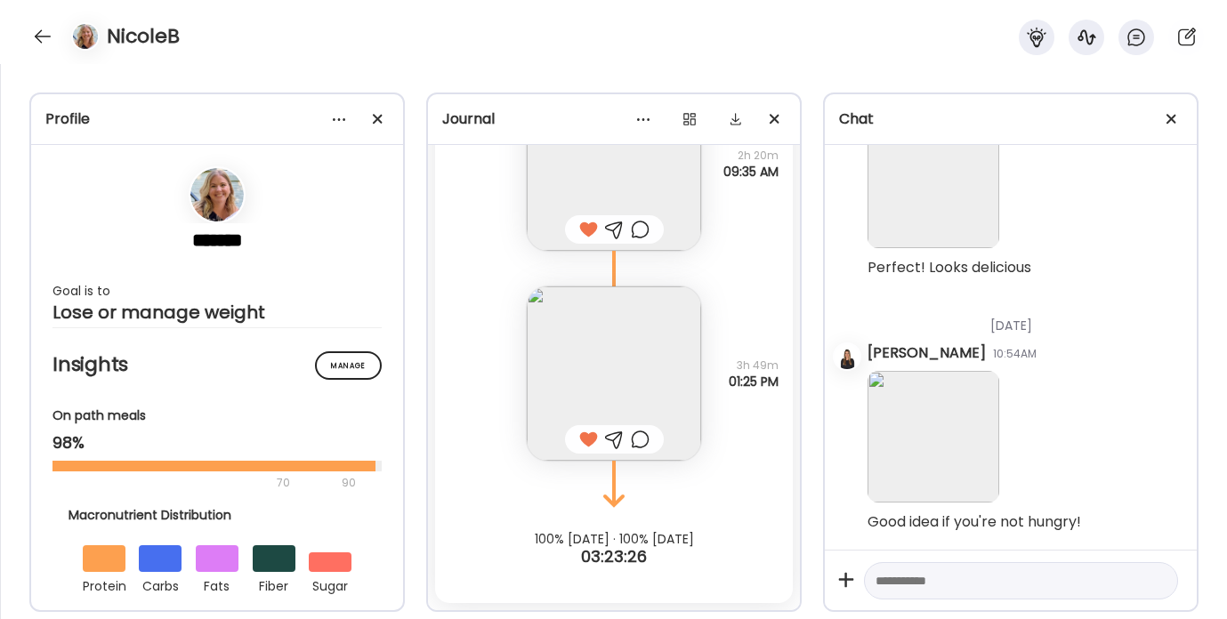
scroll to position [7599, 0]
